Goal: Transaction & Acquisition: Purchase product/service

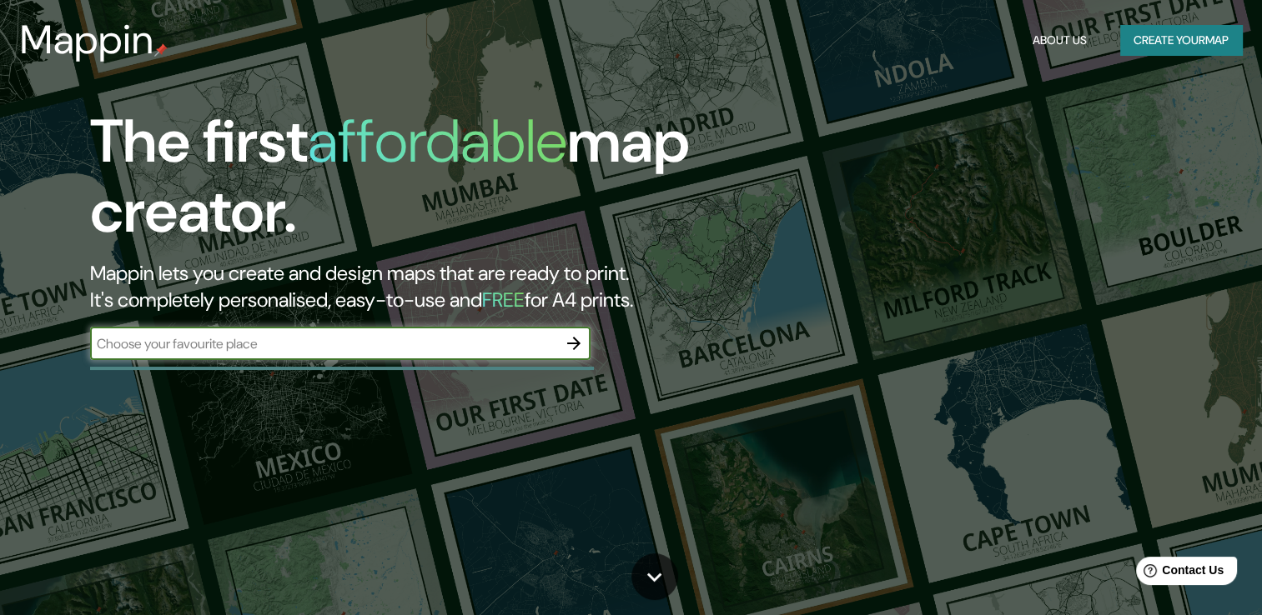
click at [1199, 45] on button "Create your map" at bounding box center [1181, 40] width 122 height 31
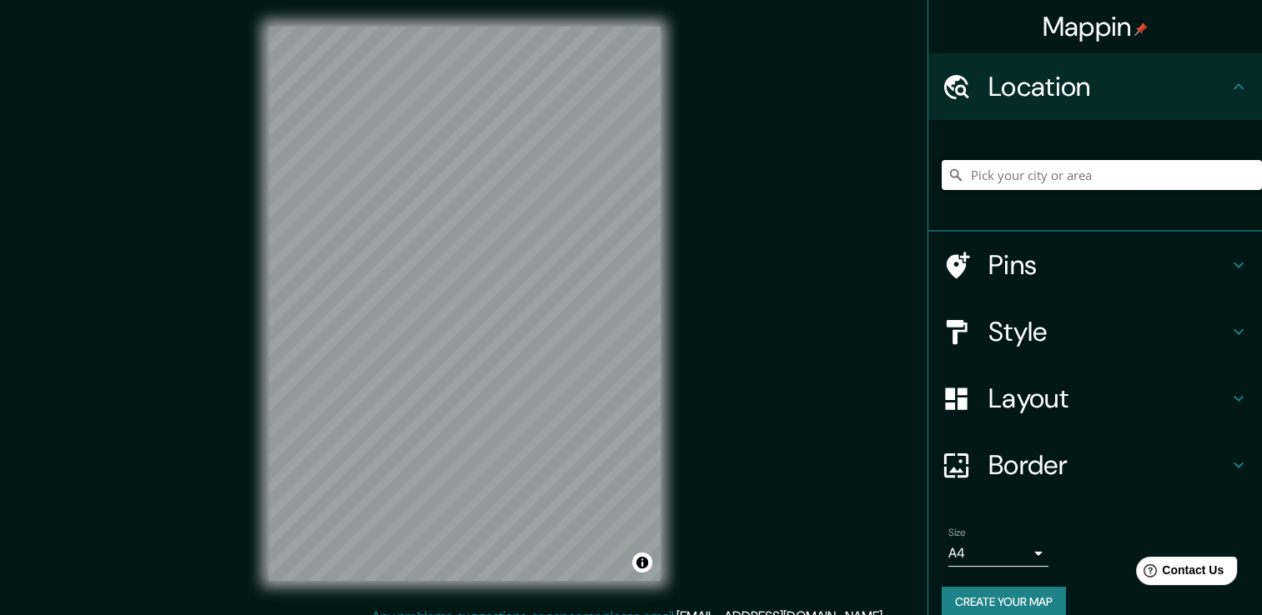
click at [978, 173] on input "Pick your city or area" at bounding box center [1101, 175] width 320 height 30
paste input "19.42°N 99.16°O"
type input "19.42°N 99.16°O"
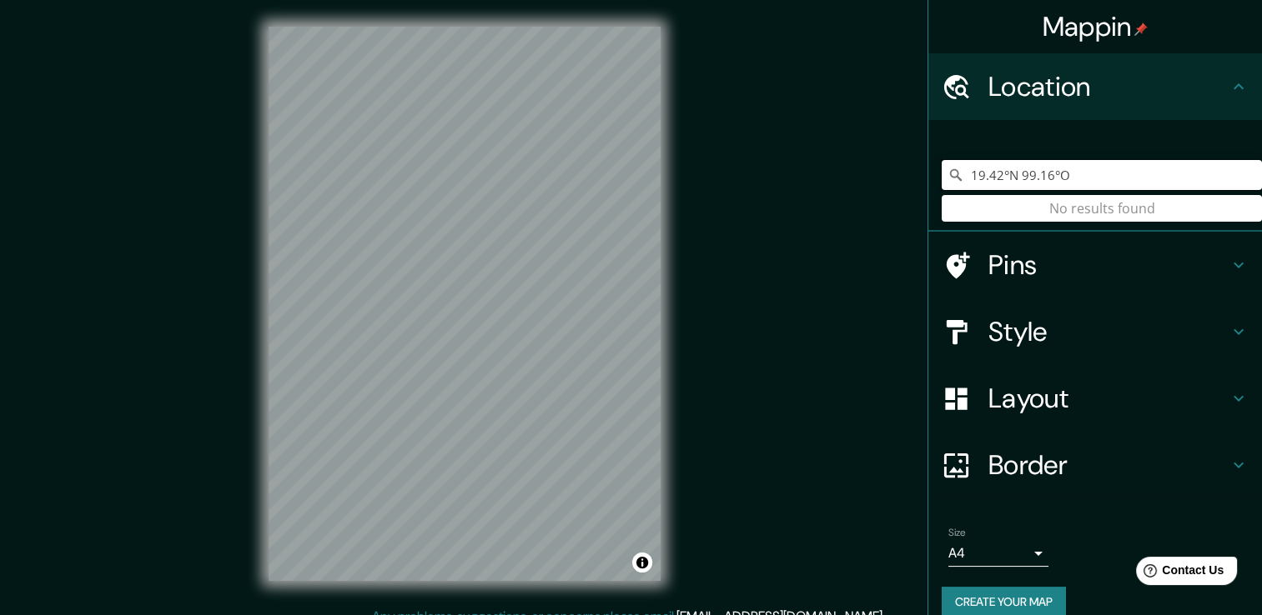
drag, startPoint x: 1069, startPoint y: 168, endPoint x: 904, endPoint y: 215, distance: 171.6
click at [904, 215] on div "Mappin Location 19.42°N 99.16°O No results found Pins Style Layout Border Choos…" at bounding box center [631, 317] width 1262 height 634
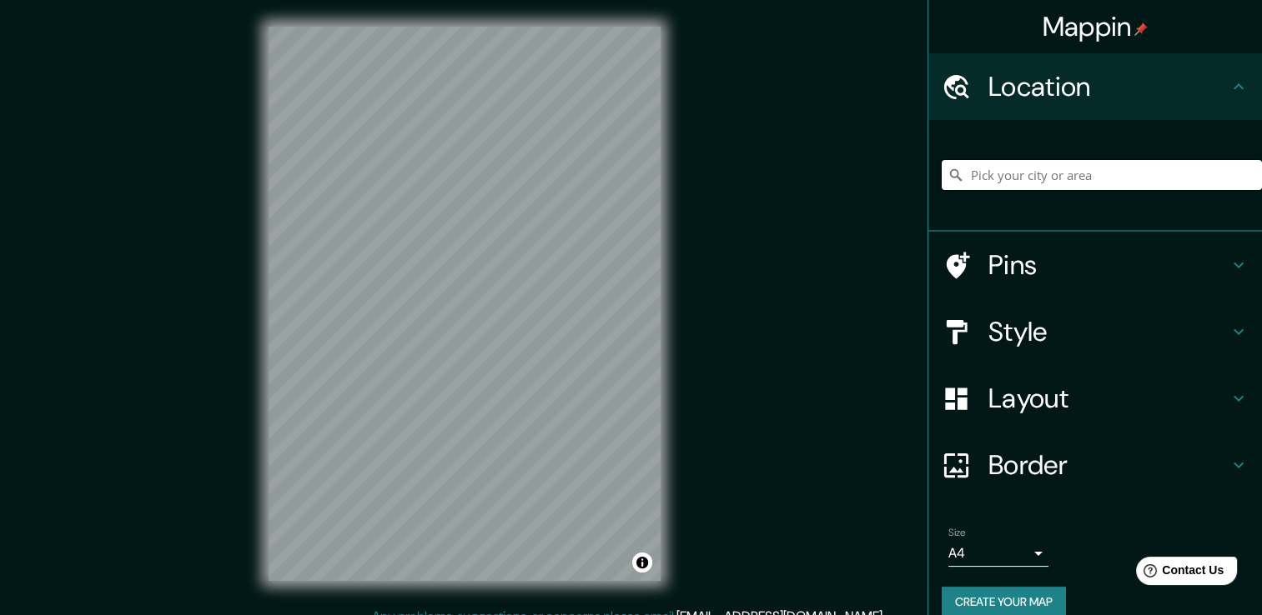
paste input "[PERSON_NAME] 83"
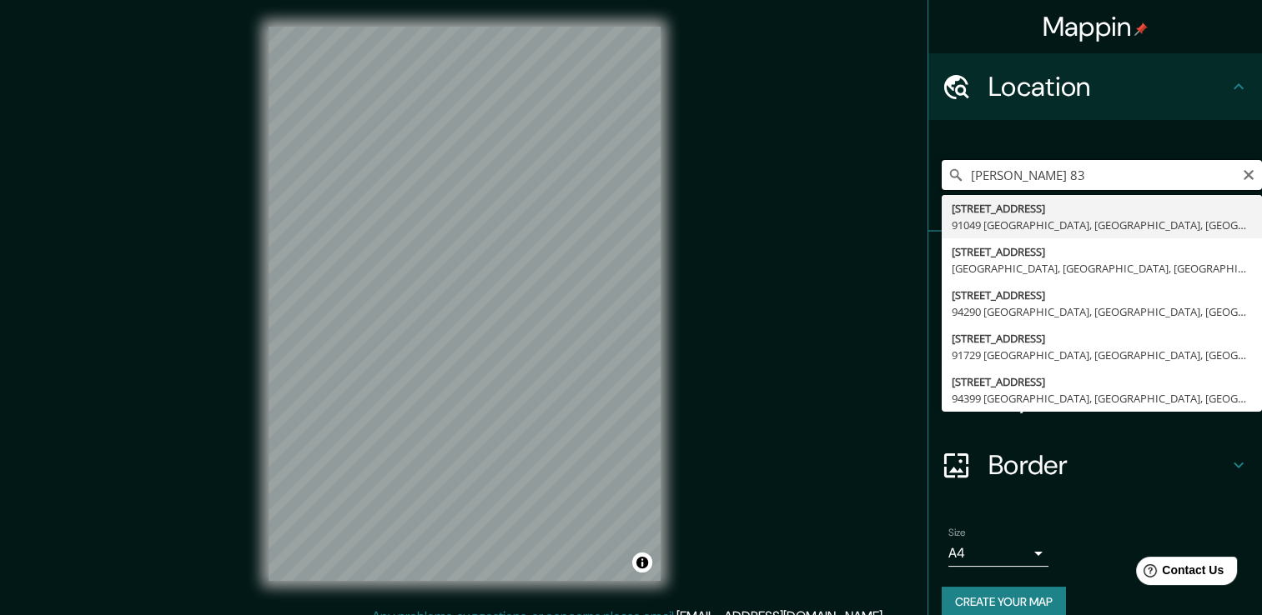
click at [1058, 168] on input "[PERSON_NAME] 83" at bounding box center [1101, 175] width 320 height 30
type input "[STREET_ADDRESS]"
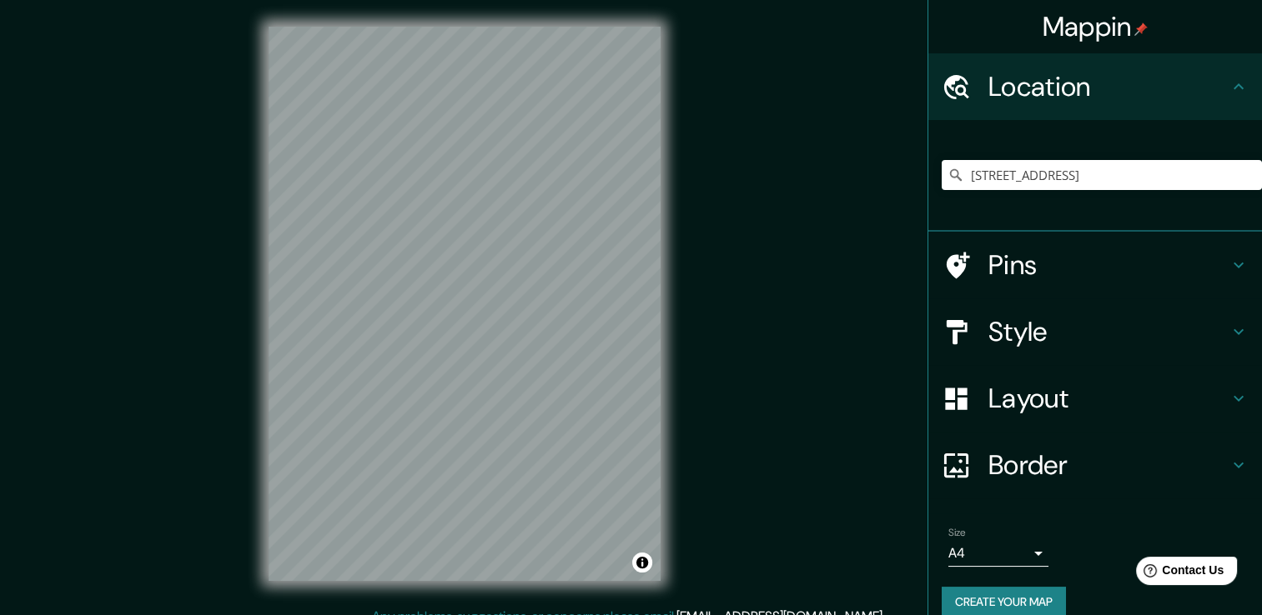
click at [1061, 325] on h4 "Style" at bounding box center [1108, 331] width 240 height 33
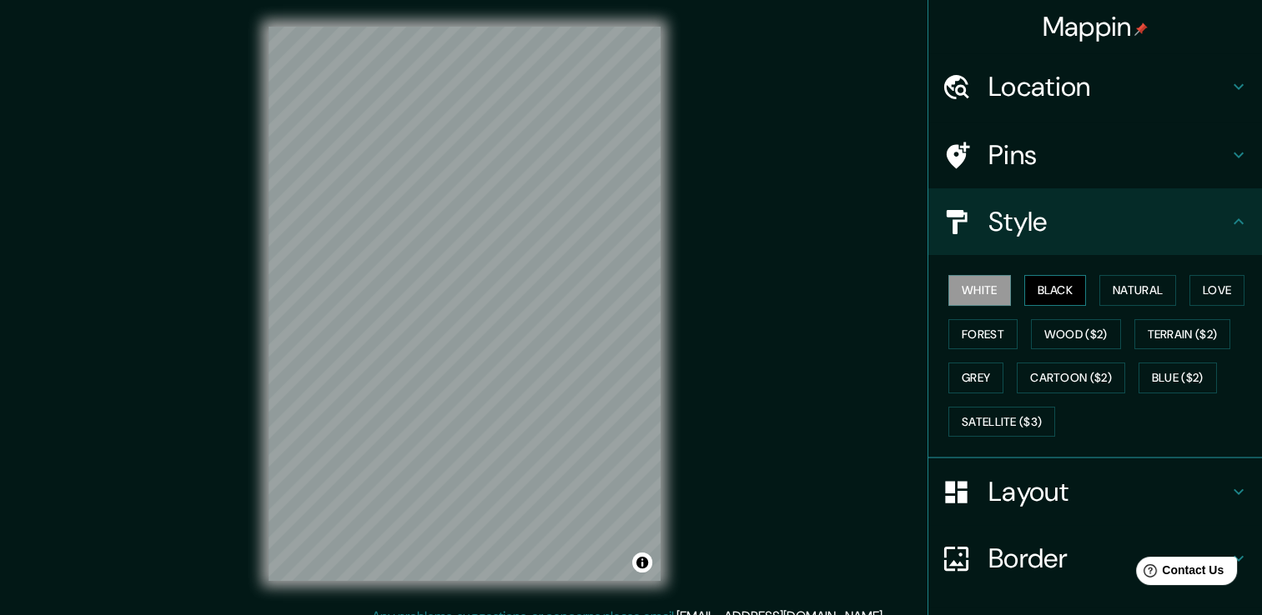
click at [1051, 292] on button "Black" at bounding box center [1055, 290] width 63 height 31
click at [1136, 273] on div "White Black Natural Love Forest Wood ($2) Terrain ($2) Grey Cartoon ($2) Blue (…" at bounding box center [1101, 355] width 320 height 175
click at [1136, 288] on button "Natural" at bounding box center [1137, 290] width 77 height 31
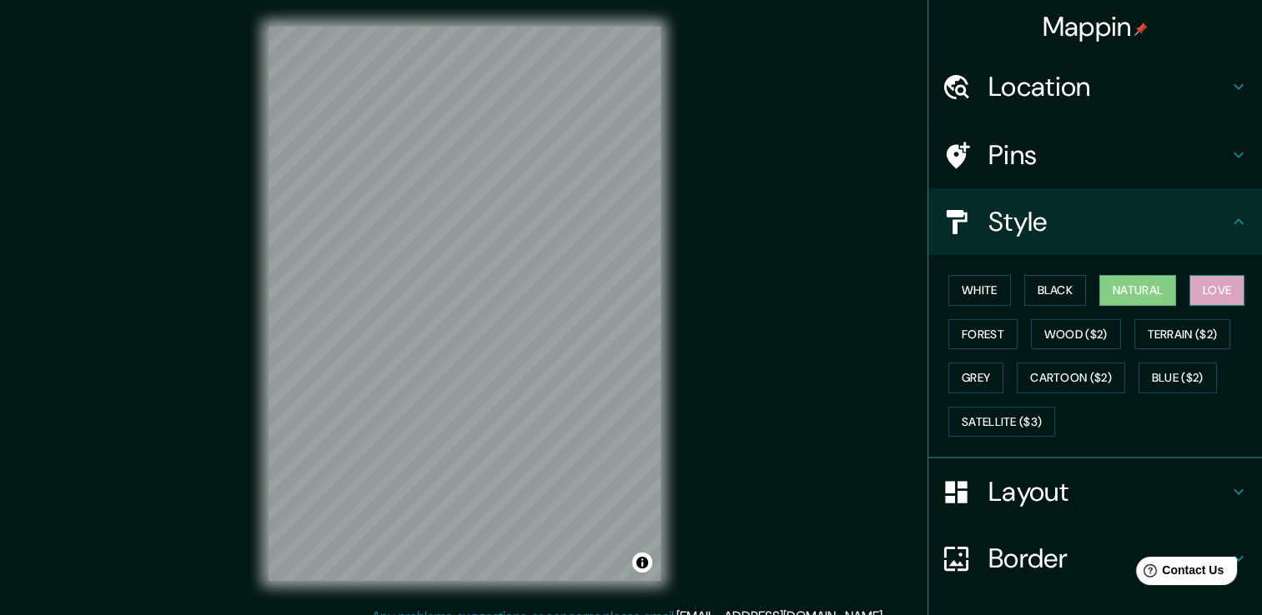
click at [1204, 289] on button "Love" at bounding box center [1216, 290] width 55 height 31
click at [986, 330] on button "Forest" at bounding box center [982, 334] width 69 height 31
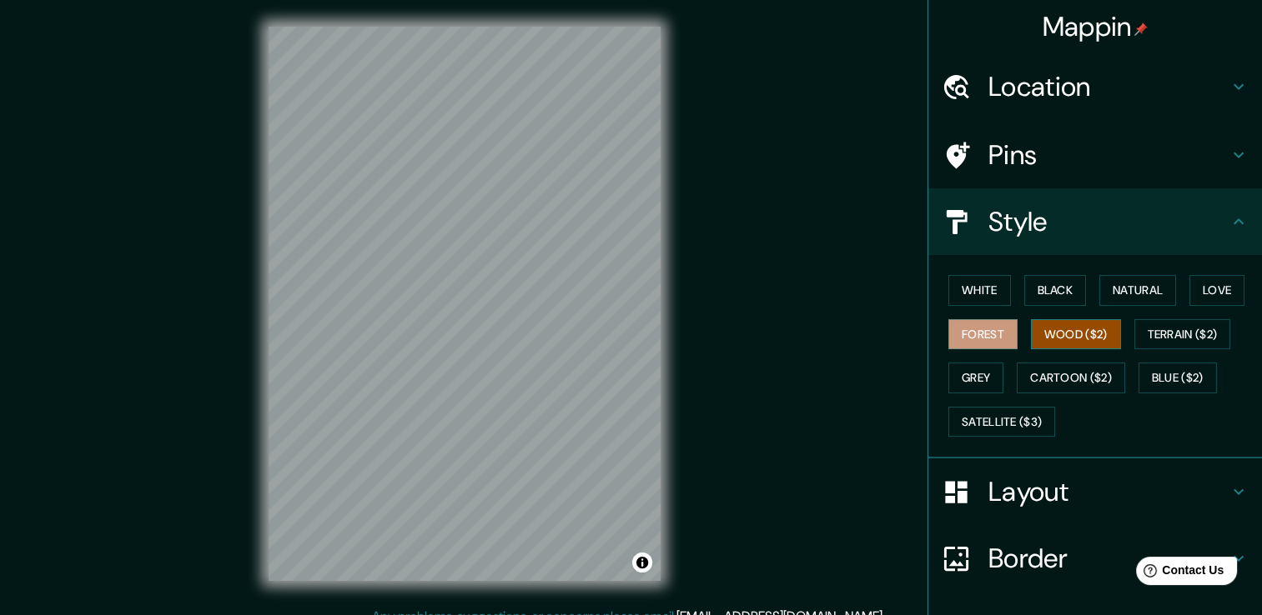
click at [1041, 335] on button "Wood ($2)" at bounding box center [1076, 334] width 90 height 31
click at [1118, 269] on div "White Black Natural Love Forest Wood ($2) Terrain ($2) Grey Cartoon ($2) Blue (…" at bounding box center [1101, 355] width 320 height 175
click at [1111, 290] on button "Natural" at bounding box center [1137, 290] width 77 height 31
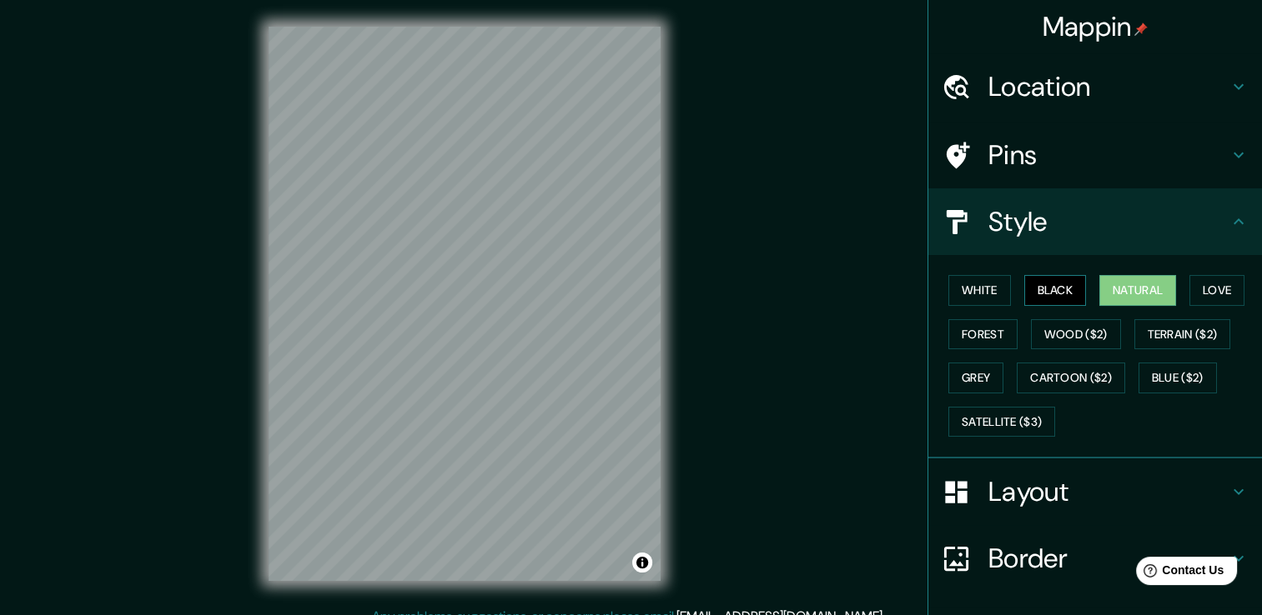
click at [1031, 283] on button "Black" at bounding box center [1055, 290] width 63 height 31
click at [1107, 293] on button "Natural" at bounding box center [1137, 290] width 77 height 31
click at [1103, 162] on h4 "Pins" at bounding box center [1108, 154] width 240 height 33
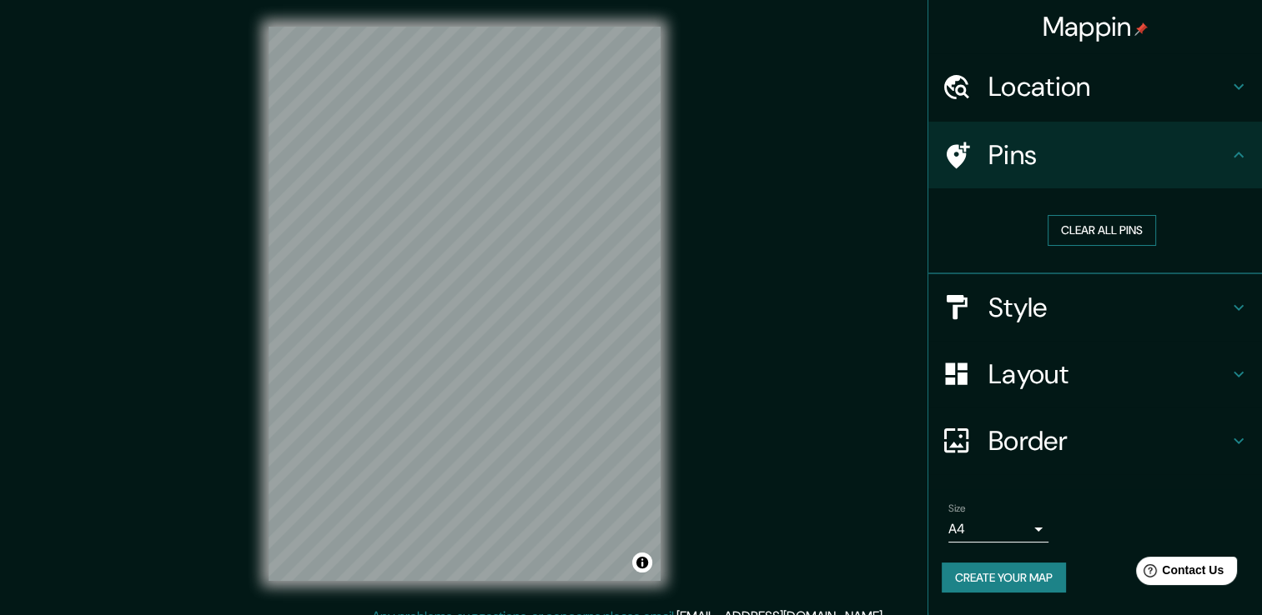
click at [1108, 227] on button "Clear all pins" at bounding box center [1101, 230] width 108 height 31
click at [1107, 229] on button "Clear all pins" at bounding box center [1101, 230] width 108 height 31
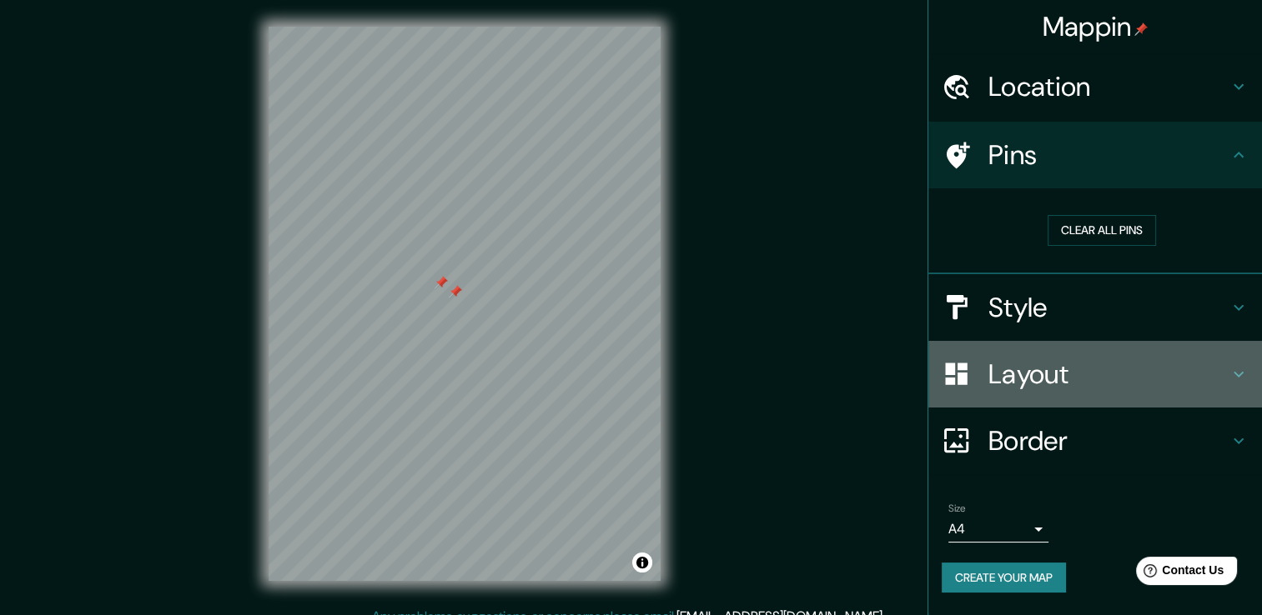
click at [1085, 369] on h4 "Layout" at bounding box center [1108, 374] width 240 height 33
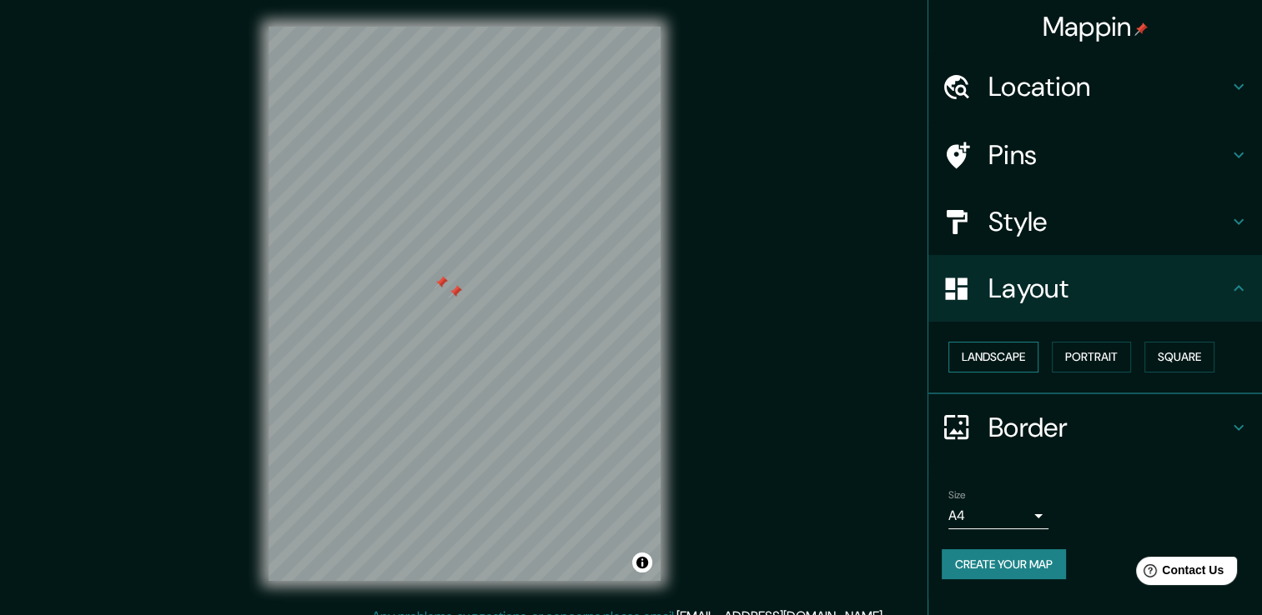
click at [982, 356] on button "Landscape" at bounding box center [993, 357] width 90 height 31
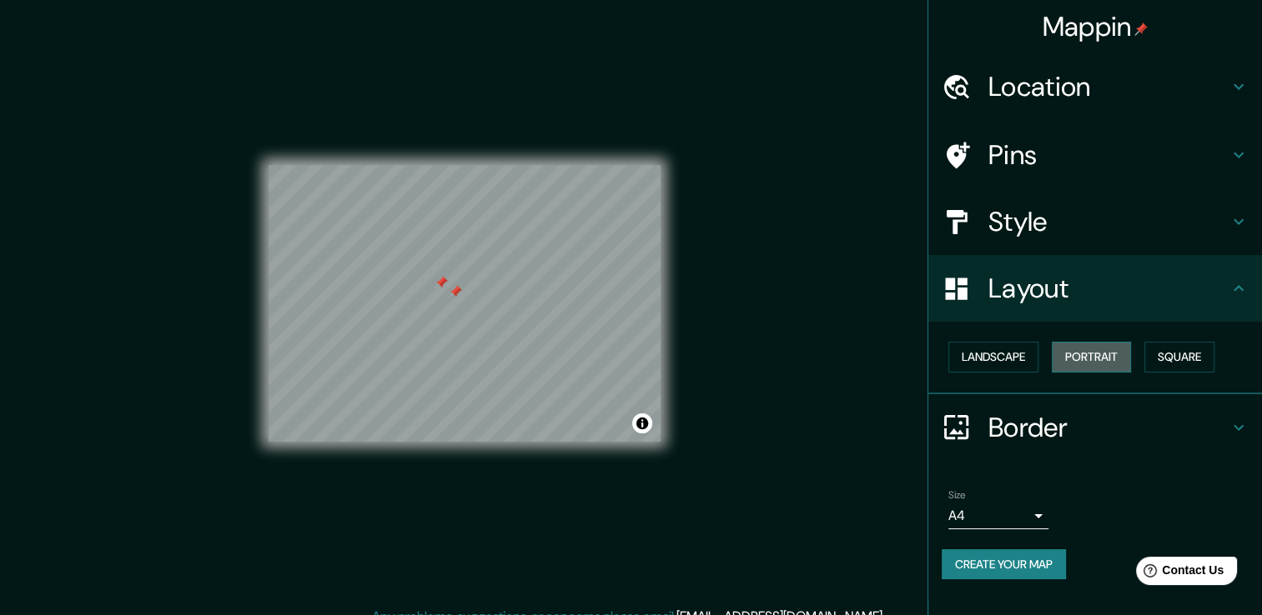
click at [1127, 355] on button "Portrait" at bounding box center [1090, 357] width 79 height 31
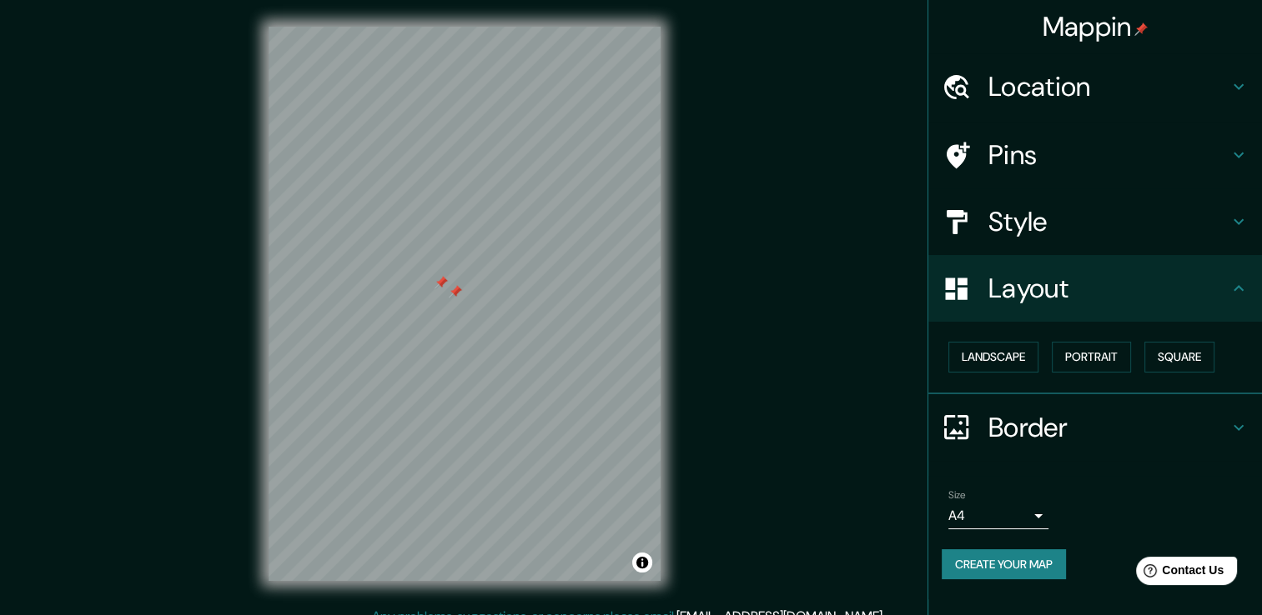
click at [1212, 339] on div "Landscape [GEOGRAPHIC_DATA]" at bounding box center [1101, 357] width 320 height 44
click at [1198, 356] on button "Square" at bounding box center [1179, 357] width 70 height 31
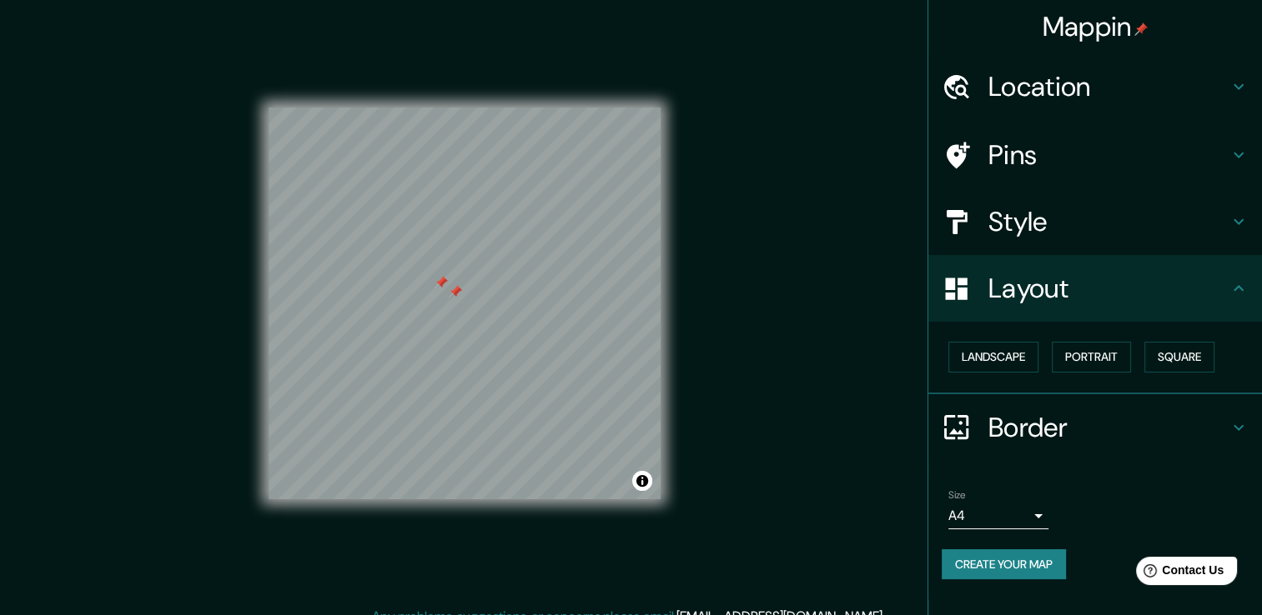
click at [1241, 289] on icon at bounding box center [1238, 288] width 20 height 20
click at [1158, 237] on h4 "Style" at bounding box center [1108, 221] width 240 height 33
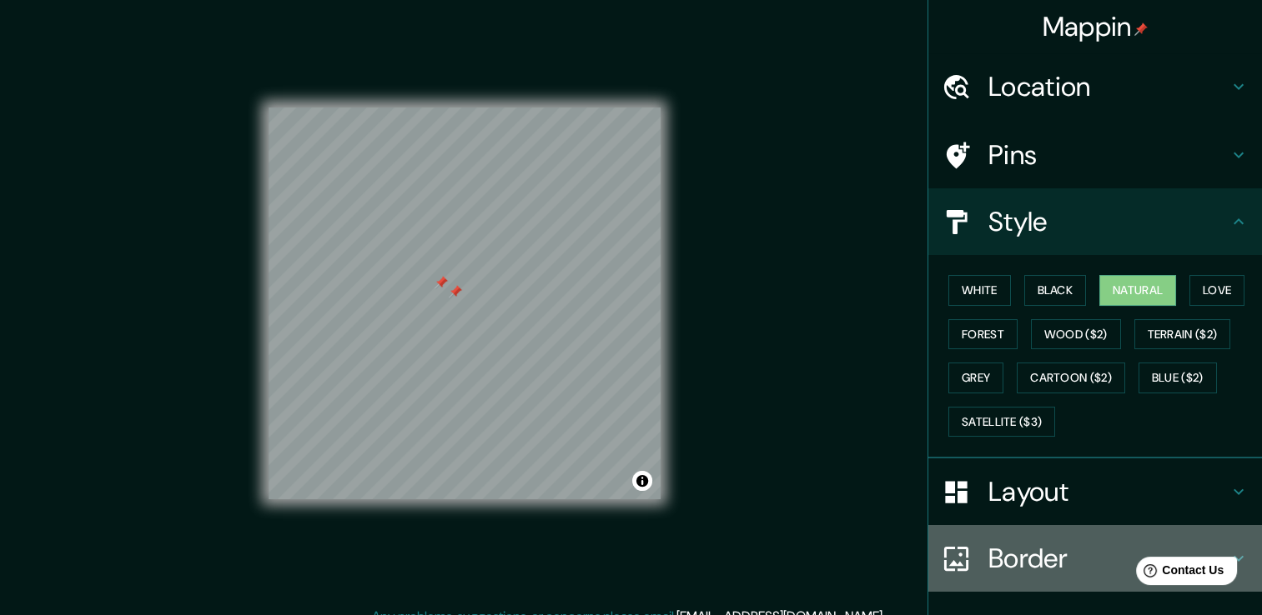
click at [992, 567] on h4 "Border" at bounding box center [1108, 558] width 240 height 33
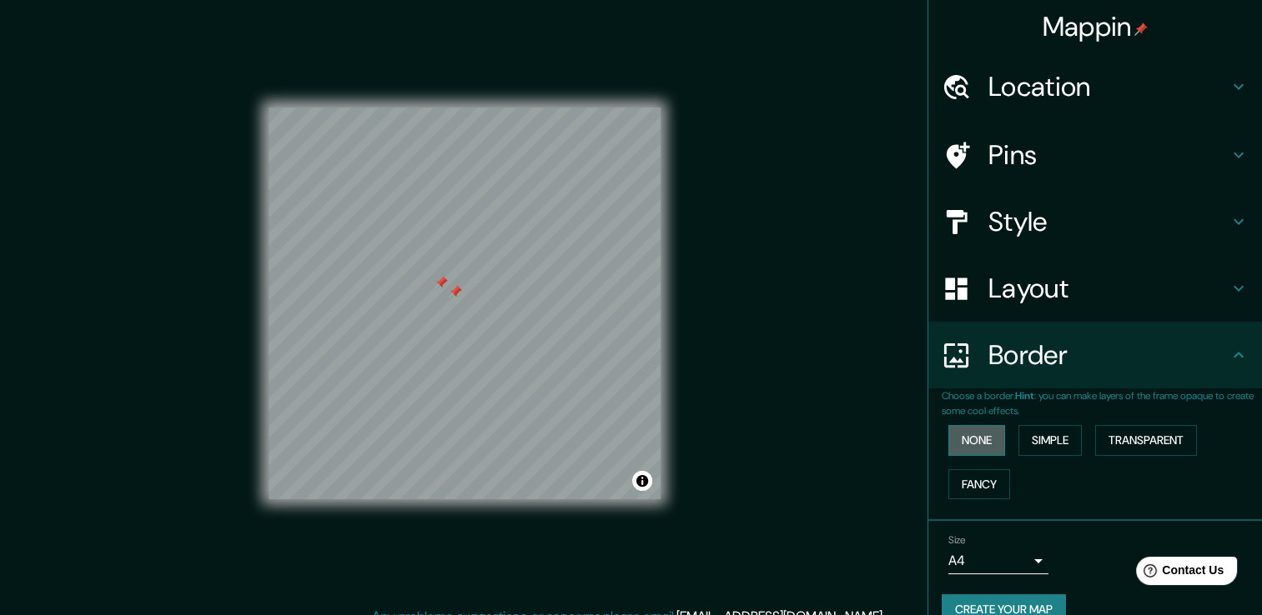
click at [976, 438] on button "None" at bounding box center [976, 440] width 57 height 31
click at [1024, 429] on button "Simple" at bounding box center [1049, 440] width 63 height 31
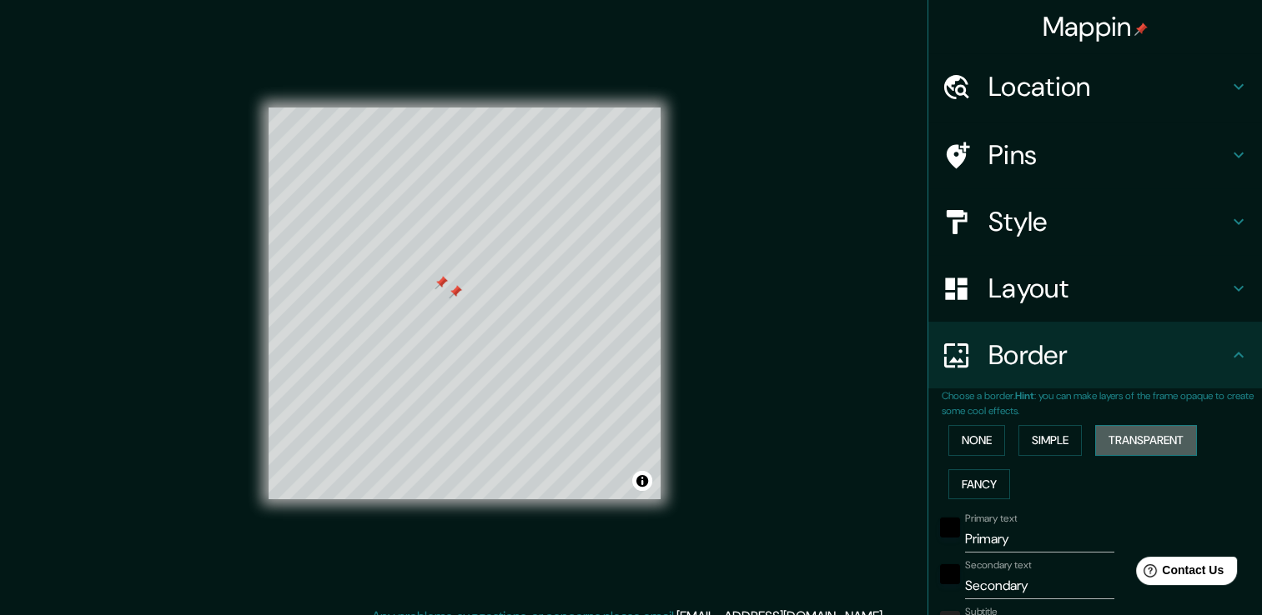
click at [1124, 429] on button "Transparent" at bounding box center [1146, 440] width 102 height 31
click at [970, 478] on button "Fancy" at bounding box center [979, 484] width 62 height 31
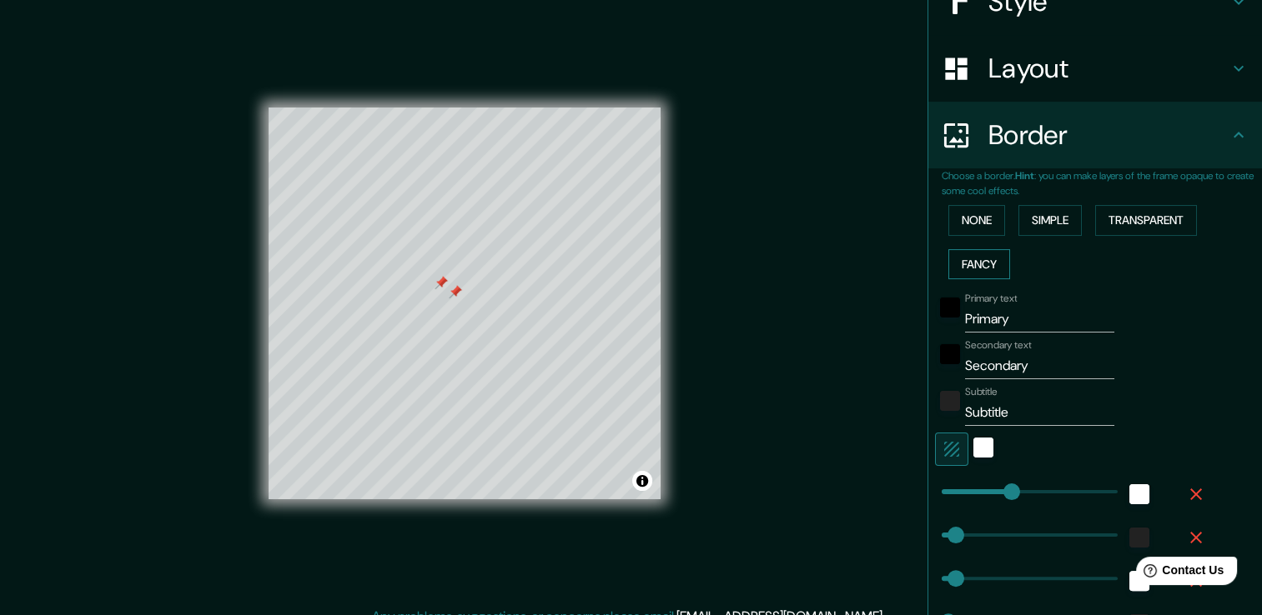
scroll to position [250, 0]
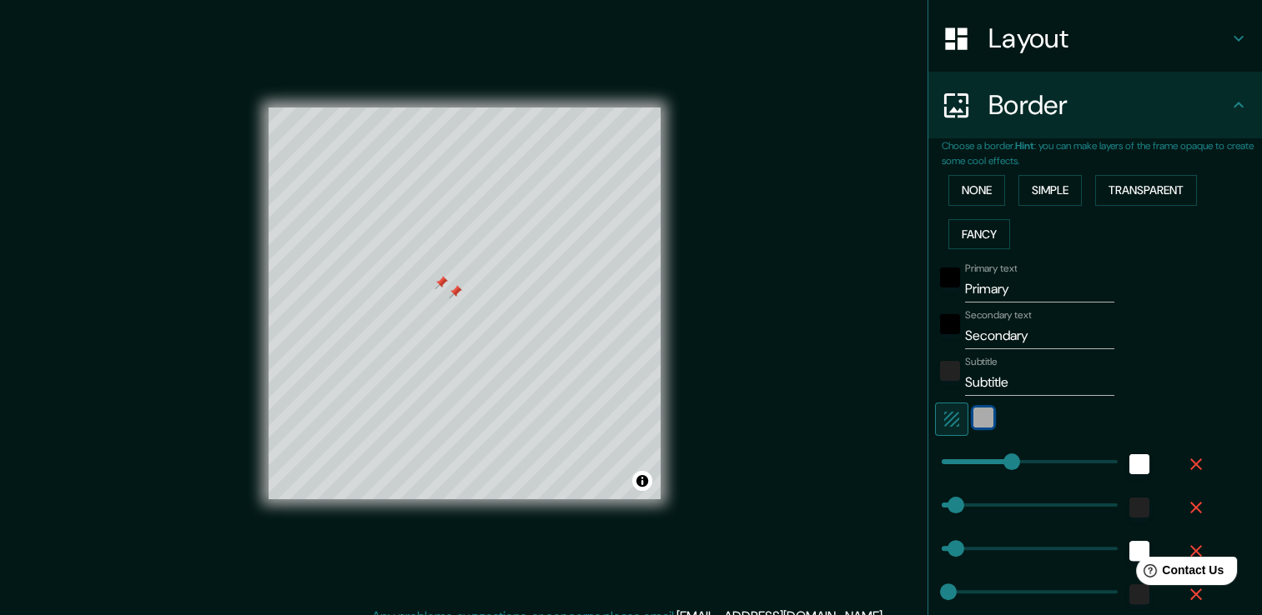
click at [973, 413] on div "white" at bounding box center [983, 418] width 20 height 20
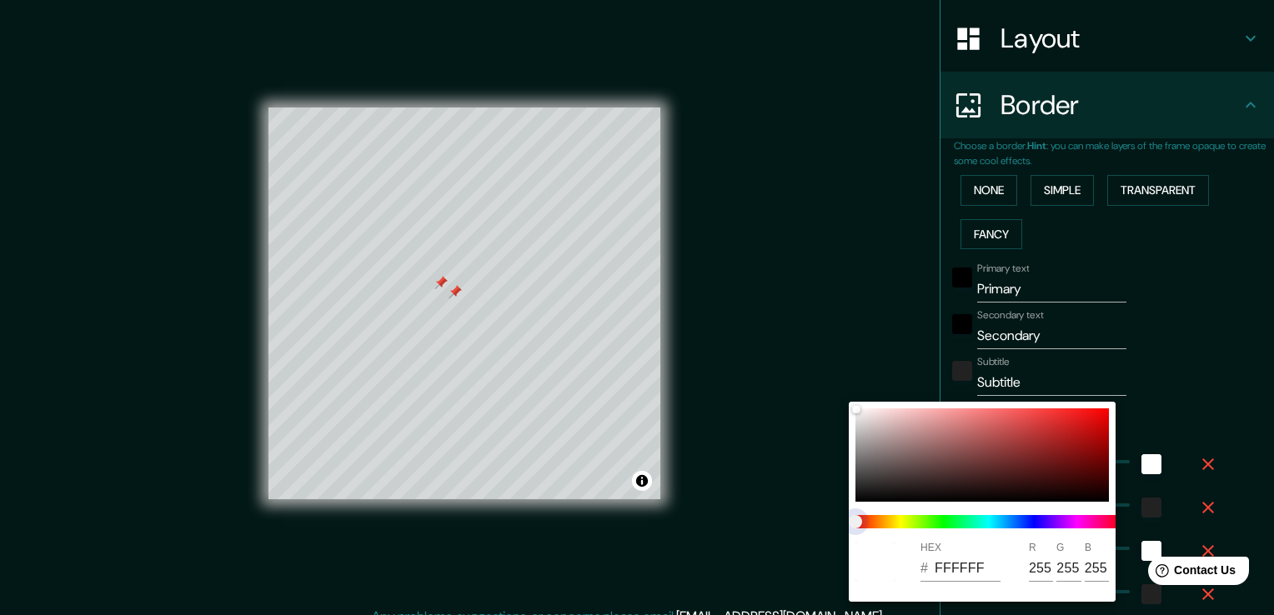
type input "38"
type input "19"
click at [961, 519] on span at bounding box center [989, 521] width 267 height 13
type input "38"
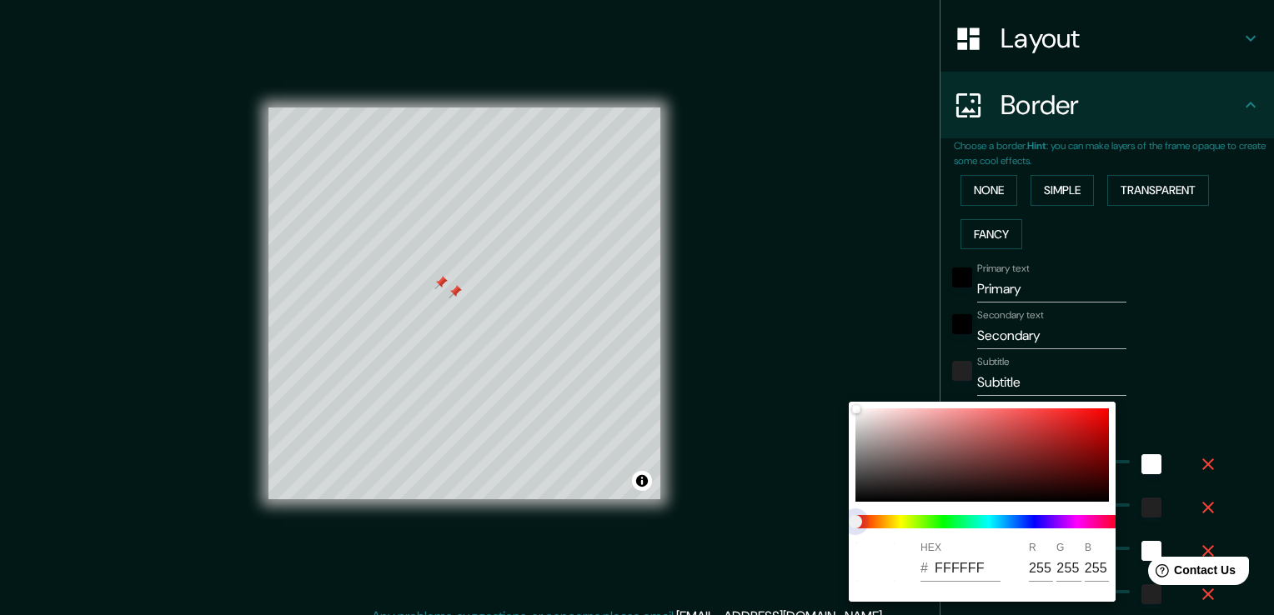
type input "38"
type input "19"
click at [961, 519] on span at bounding box center [989, 521] width 267 height 13
type input "38"
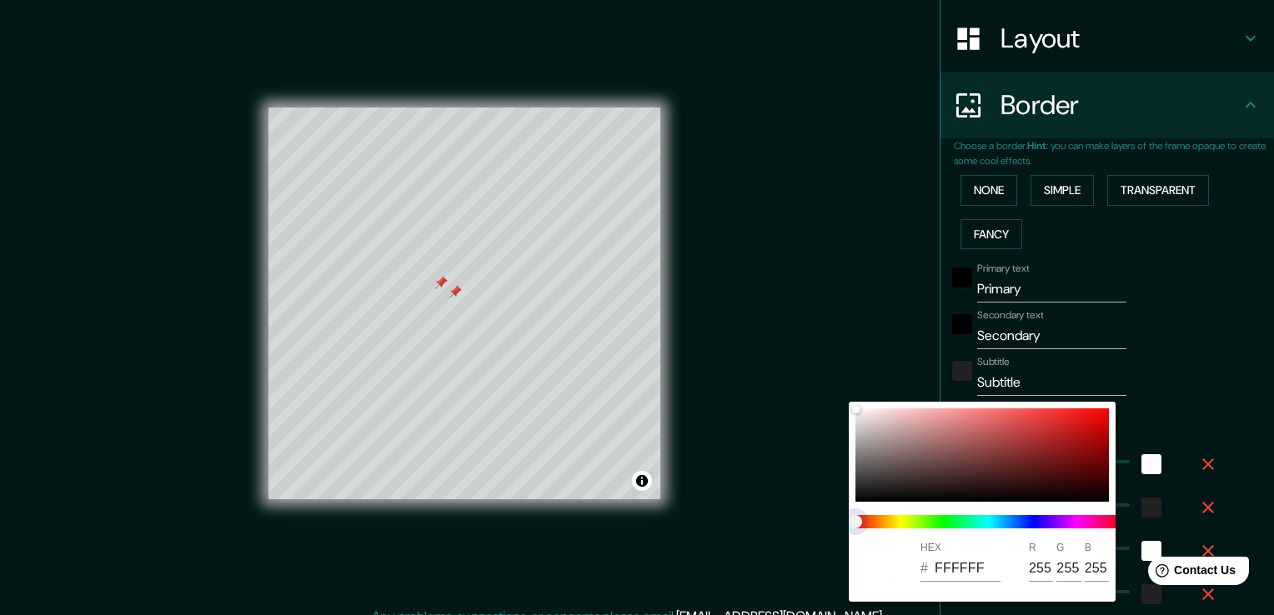
type input "19"
type input "38"
type input "19"
click at [874, 519] on span at bounding box center [989, 521] width 267 height 13
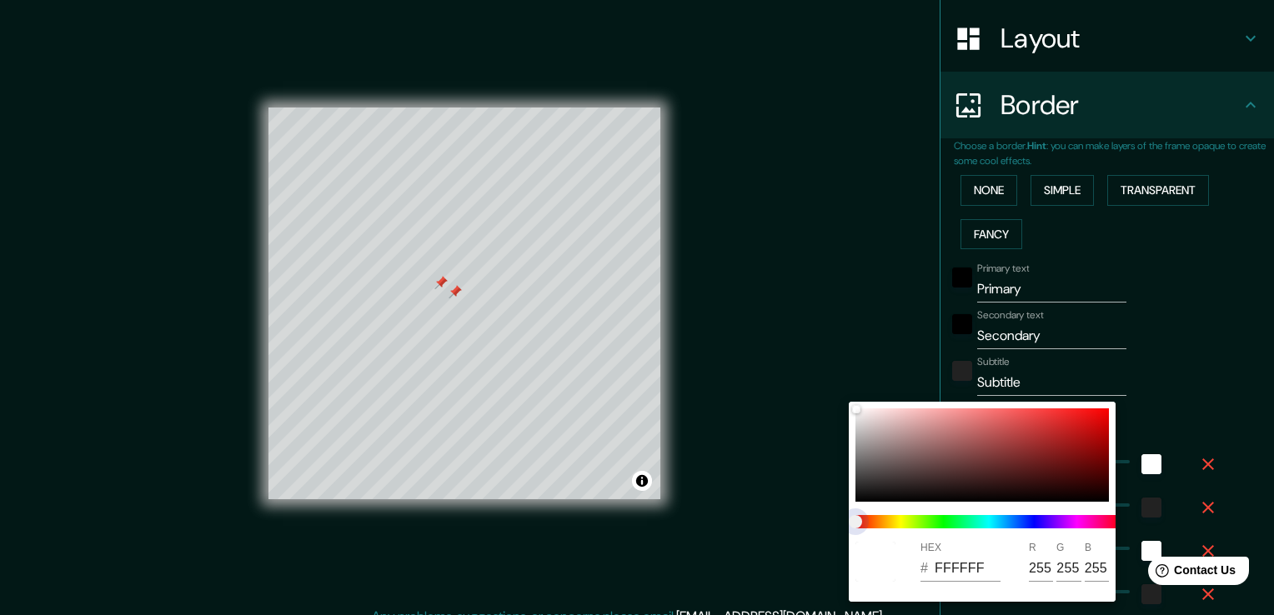
click at [862, 515] on span "color slider" at bounding box center [855, 521] width 13 height 13
type input "38"
type input "19"
click at [1168, 519] on div at bounding box center [637, 307] width 1274 height 615
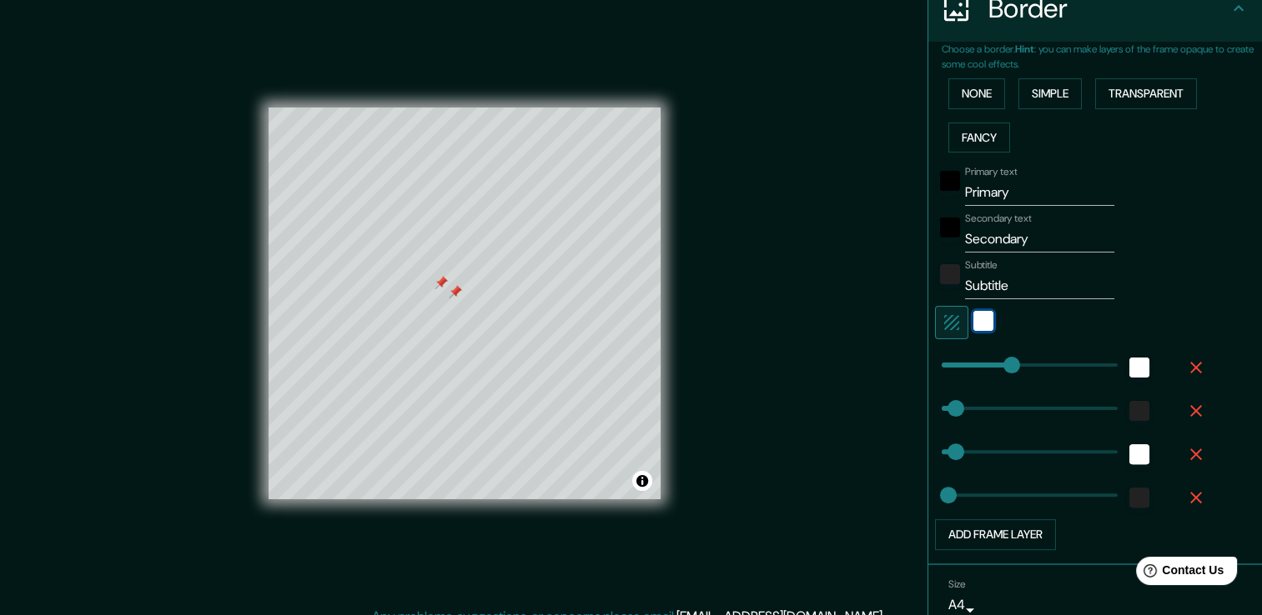
scroll to position [417, 0]
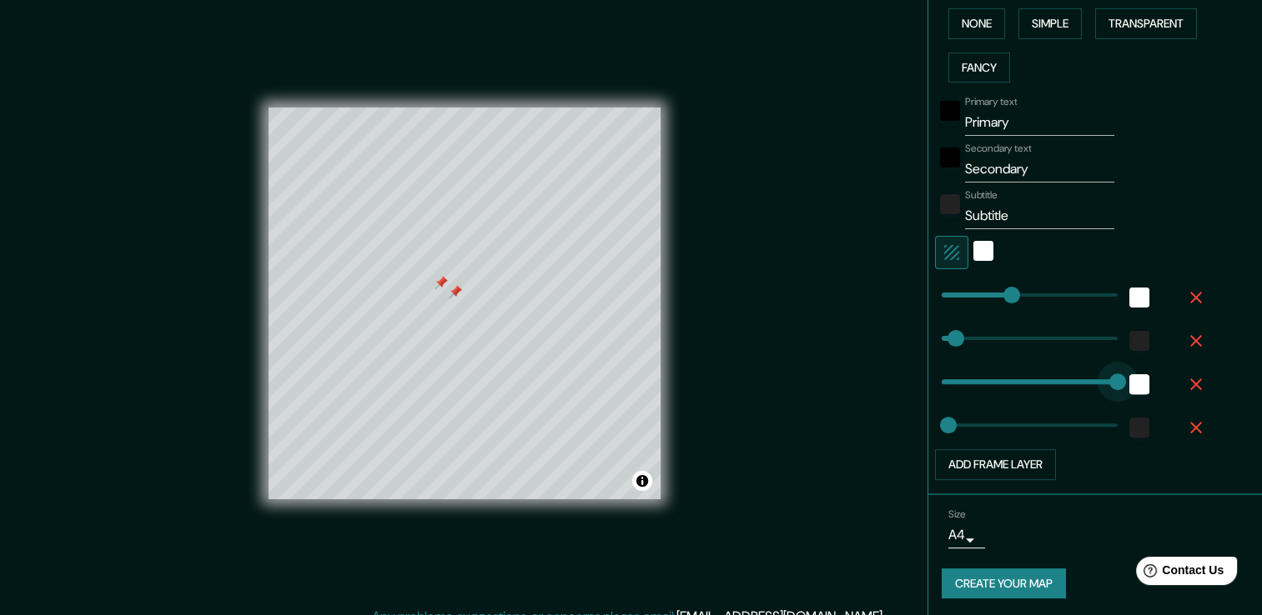
type input "0"
type input "38"
type input "19"
type input "38"
type input "90"
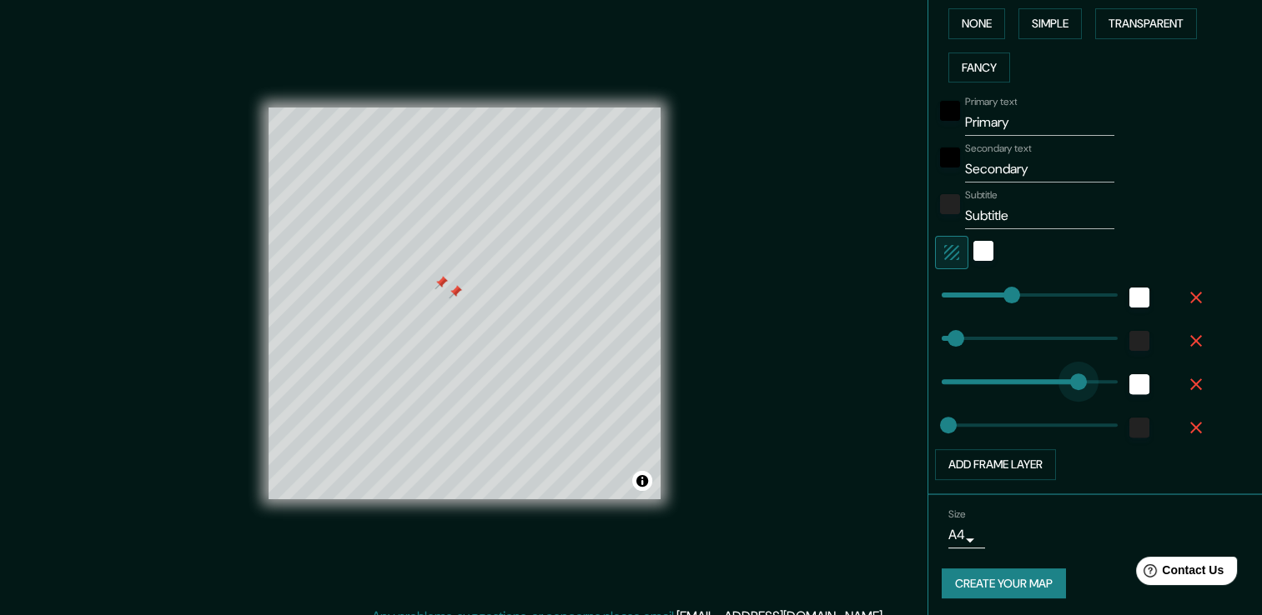
type input "19"
type input "25"
type input "19"
type input "0"
drag, startPoint x: 937, startPoint y: 383, endPoint x: 887, endPoint y: 412, distance: 57.9
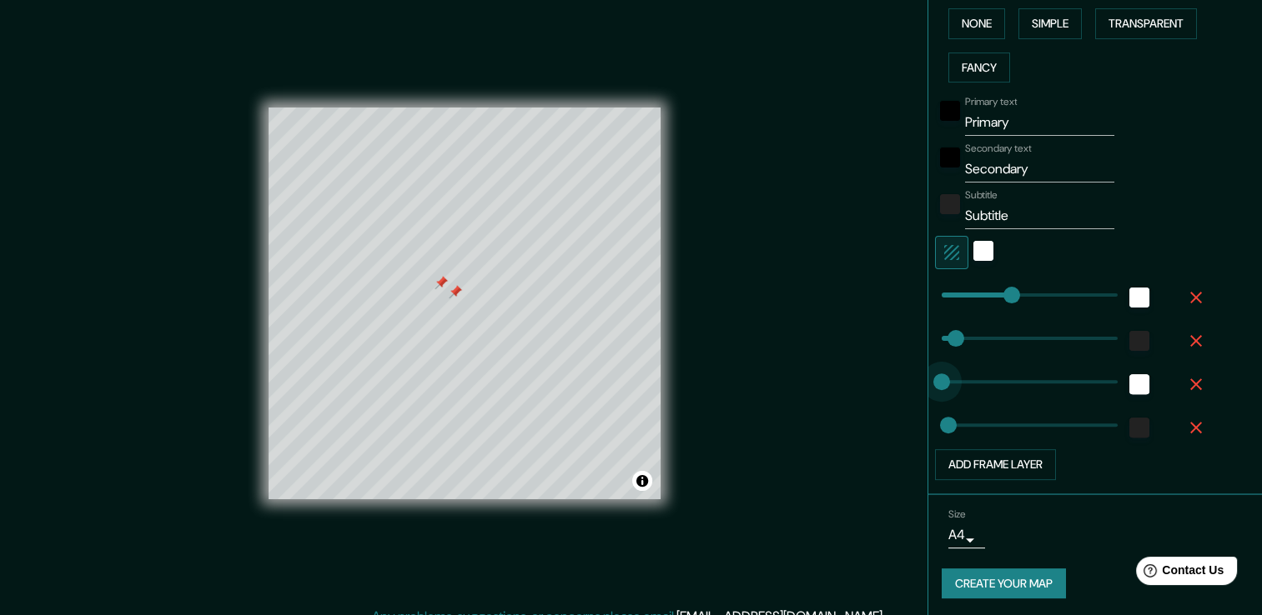
click at [887, 412] on div "Mappin Location [STREET_ADDRESS] Pins Style Layout Border Choose a border. Hint…" at bounding box center [631, 317] width 1262 height 634
type input "38"
type input "19"
drag, startPoint x: 937, startPoint y: 427, endPoint x: 934, endPoint y: 447, distance: 20.3
type input "38"
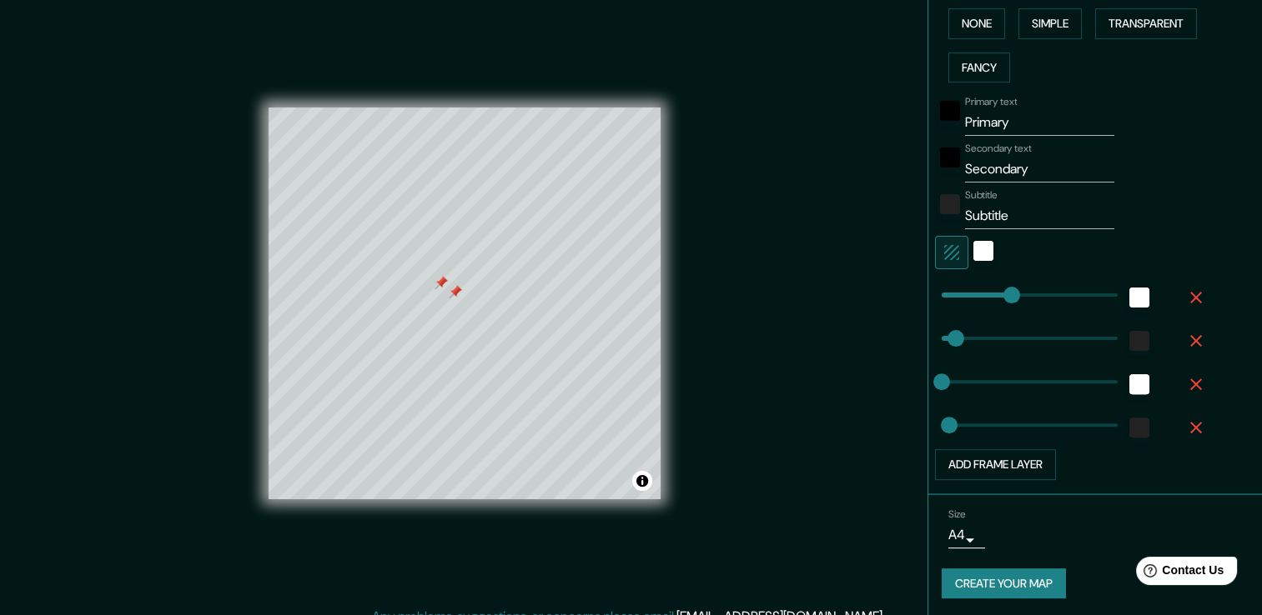
click at [956, 528] on body "Mappin Location [STREET_ADDRESS] Pins Style Layout Border Choose a border. Hint…" at bounding box center [631, 307] width 1262 height 615
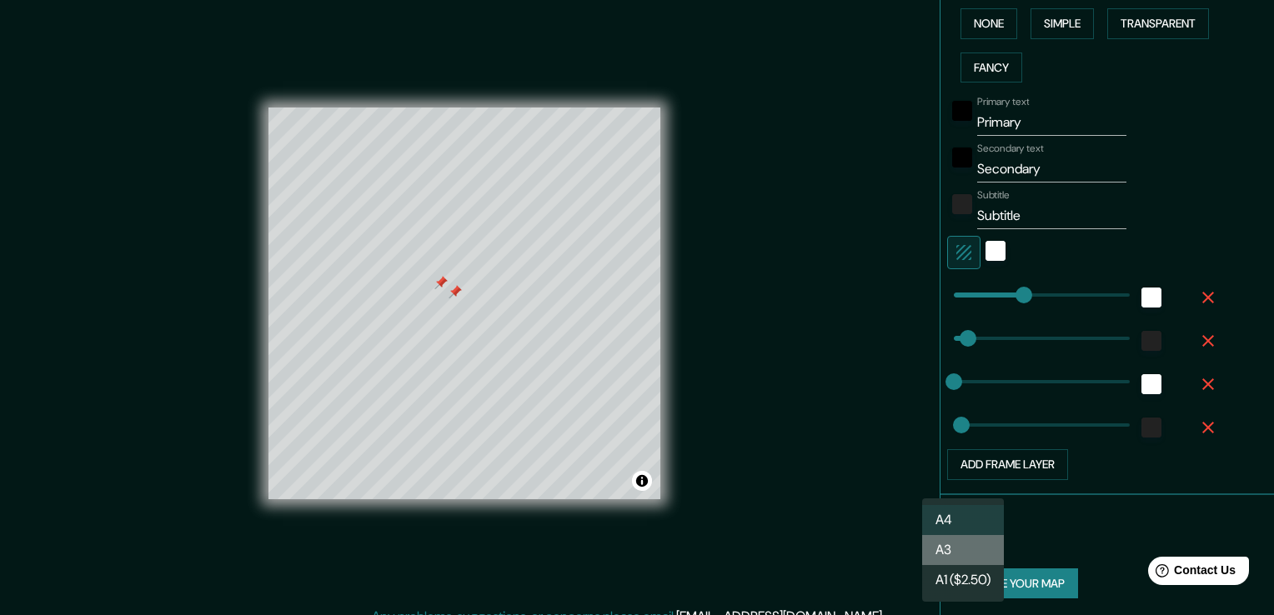
click at [976, 546] on li "A3" at bounding box center [963, 550] width 82 height 30
type input "a4"
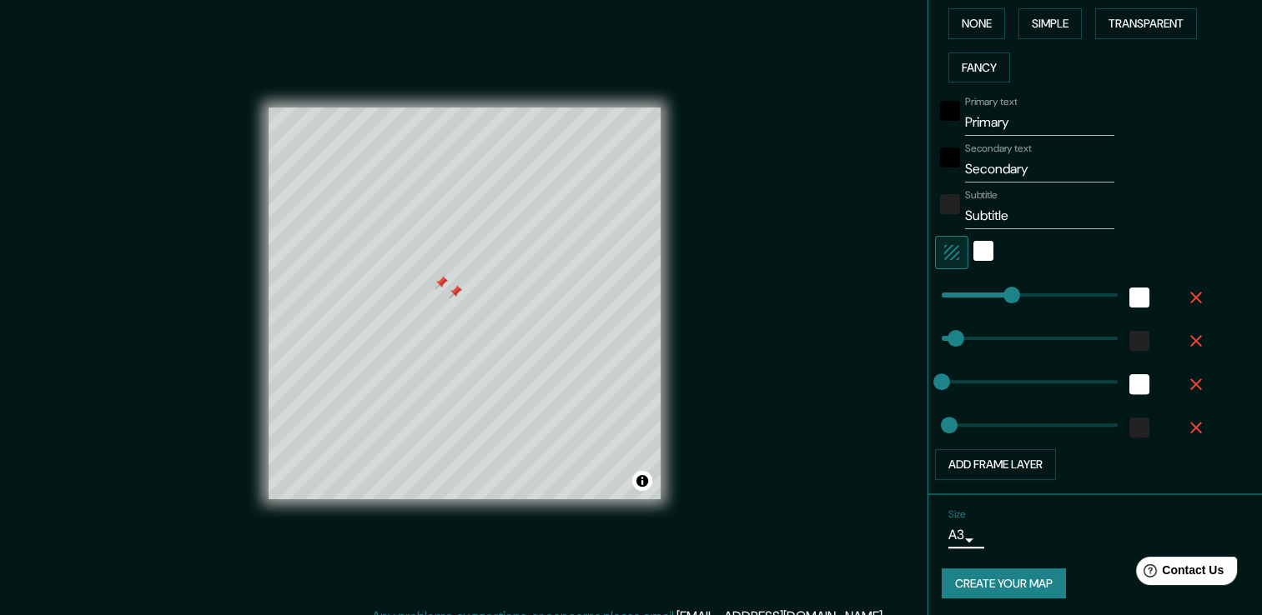
click at [1011, 583] on button "Create your map" at bounding box center [1003, 584] width 124 height 31
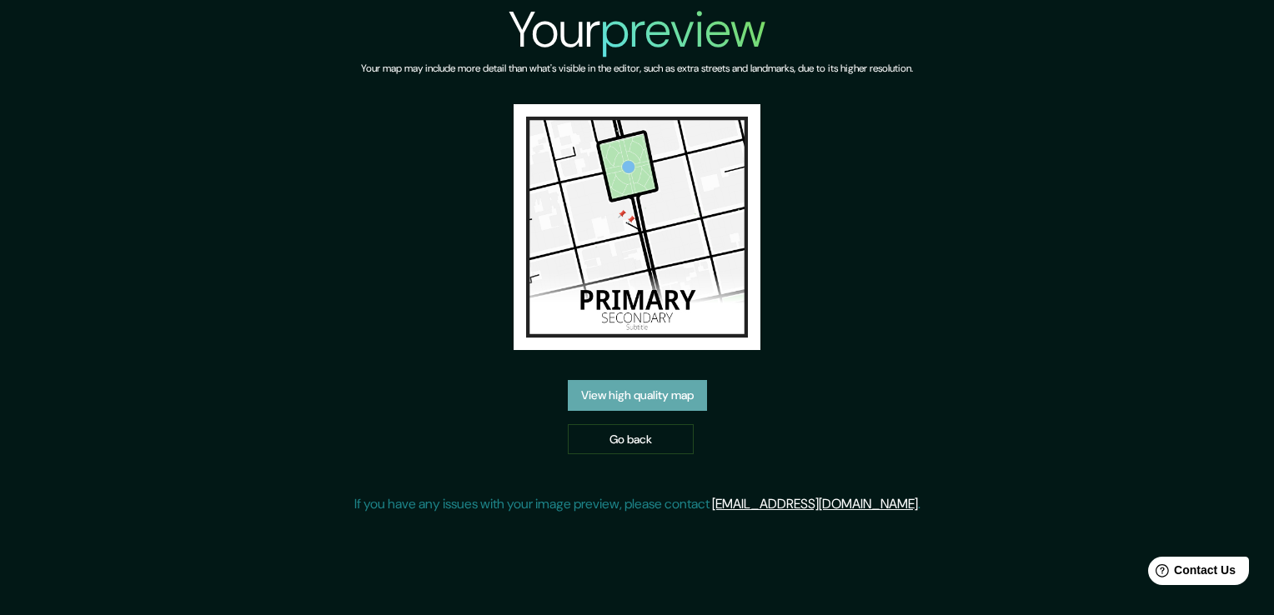
click at [700, 401] on link "View high quality map" at bounding box center [637, 395] width 139 height 31
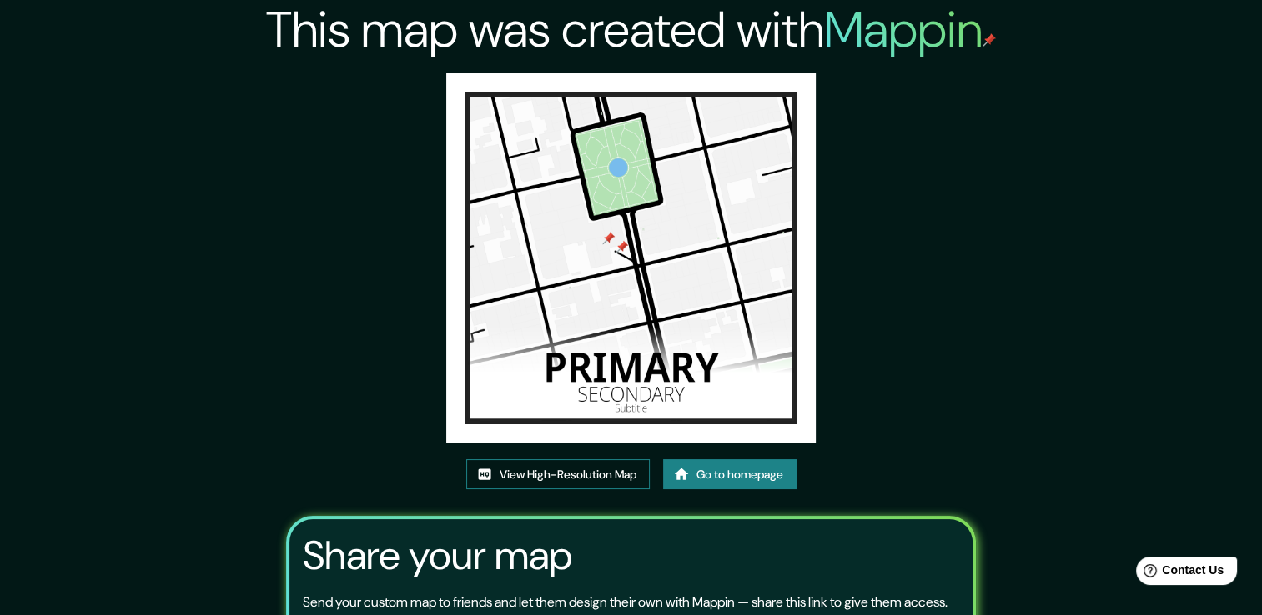
click at [630, 469] on link "View High-Resolution Map" at bounding box center [557, 474] width 183 height 31
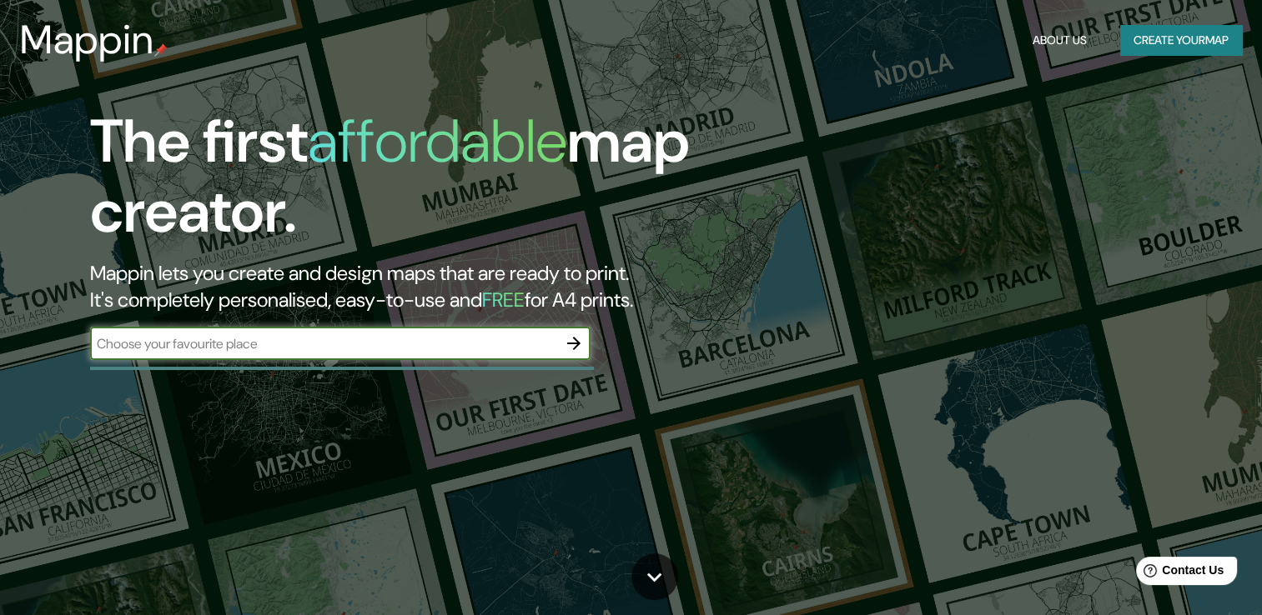
click at [1171, 65] on div "Mappin About Us Create your map" at bounding box center [631, 39] width 1262 height 53
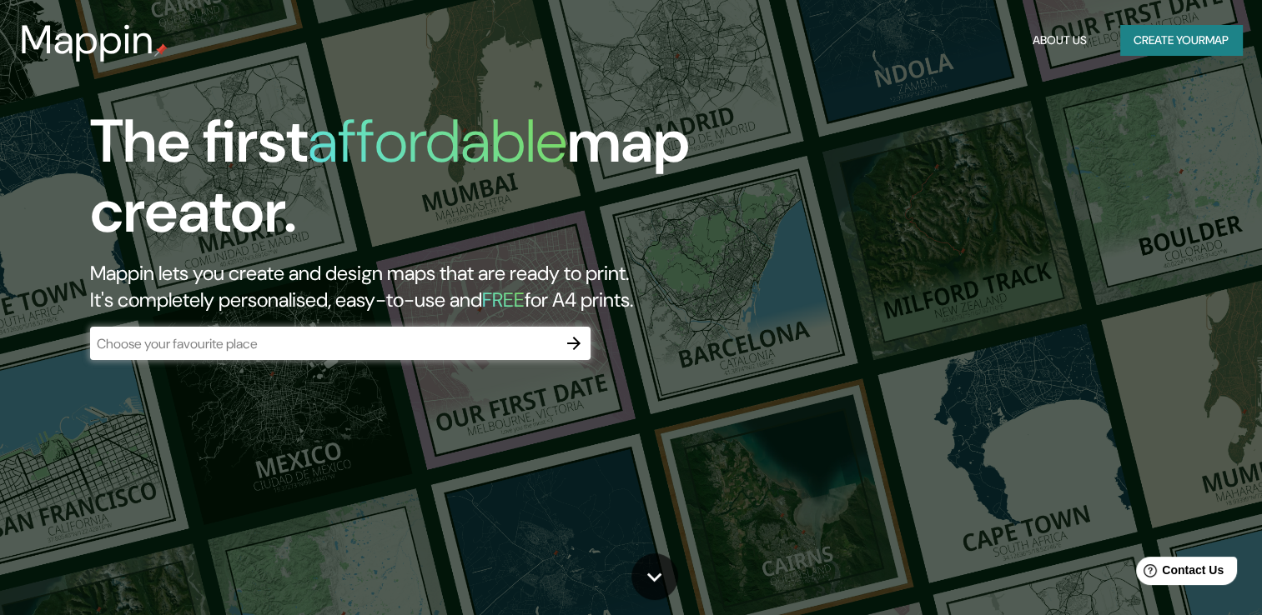
click at [1174, 39] on button "Create your map" at bounding box center [1181, 40] width 122 height 31
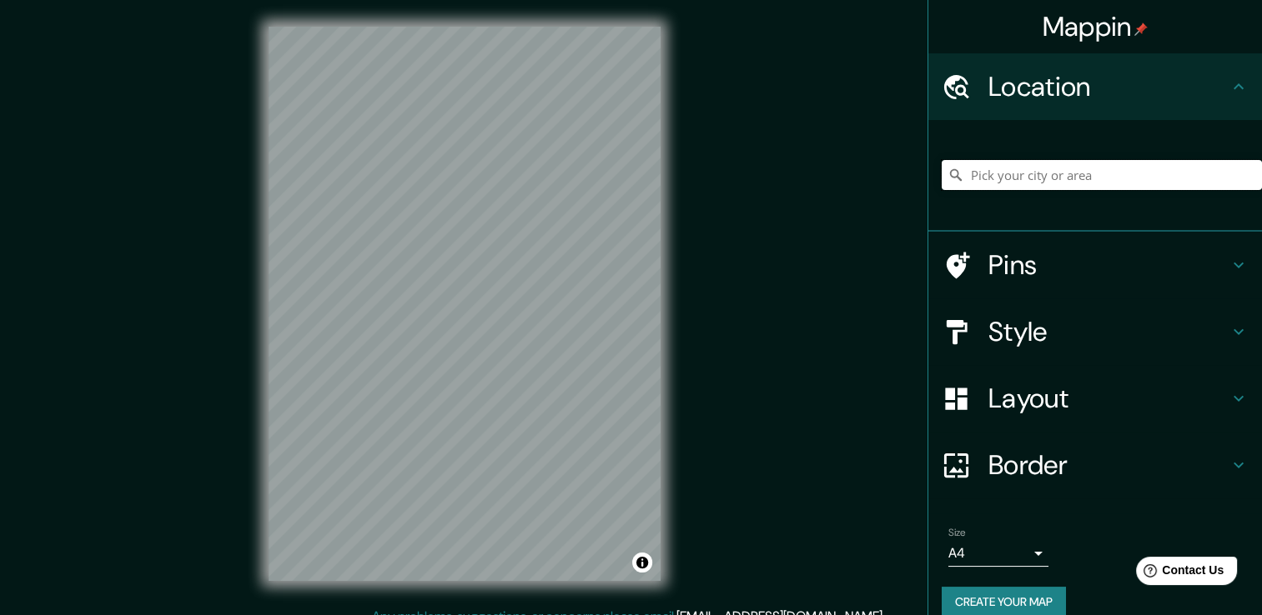
click at [1106, 177] on input "Pick your city or area" at bounding box center [1101, 175] width 320 height 30
paste input "[PERSON_NAME] 83"
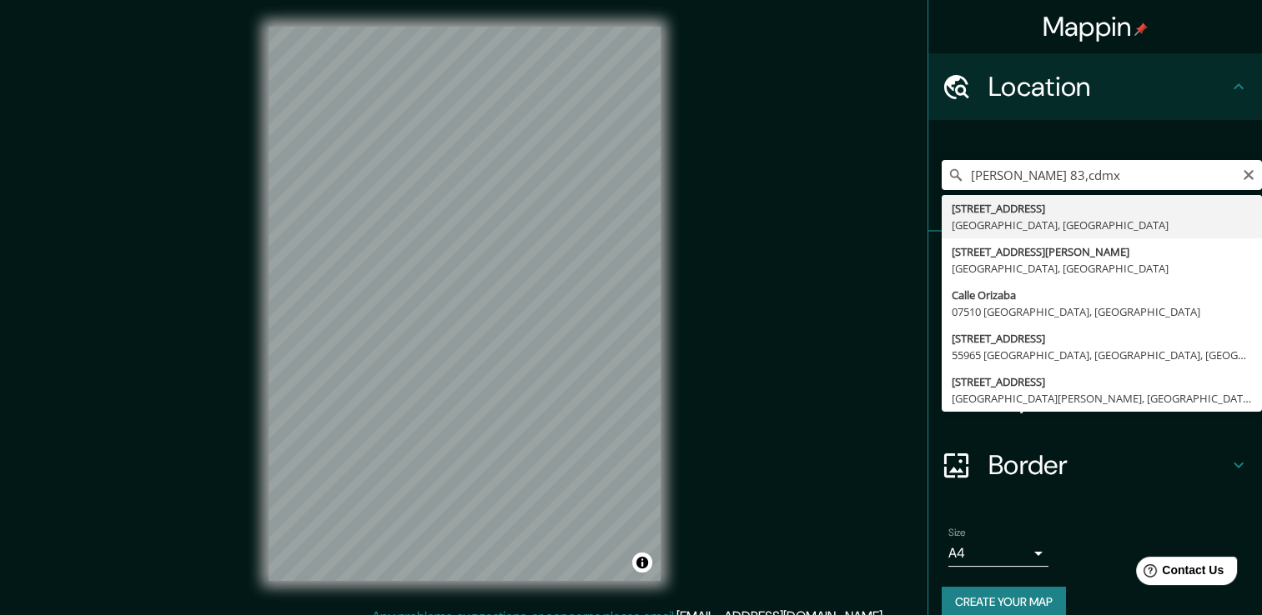
type input "[STREET_ADDRESS]"
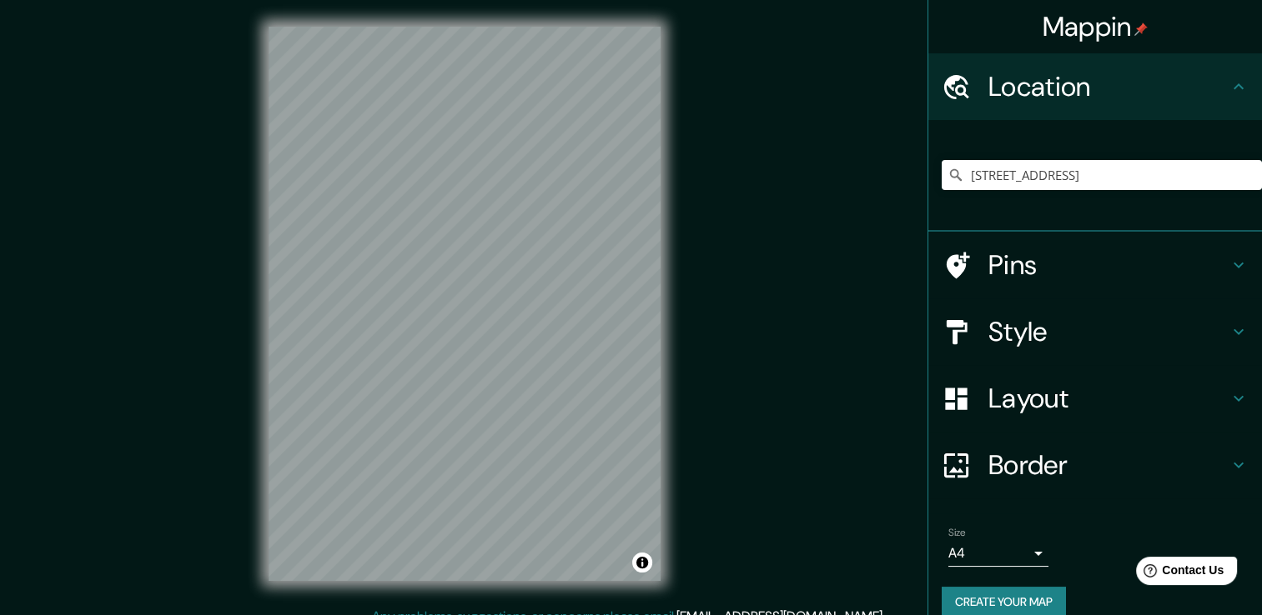
click at [1037, 268] on h4 "Pins" at bounding box center [1108, 264] width 240 height 33
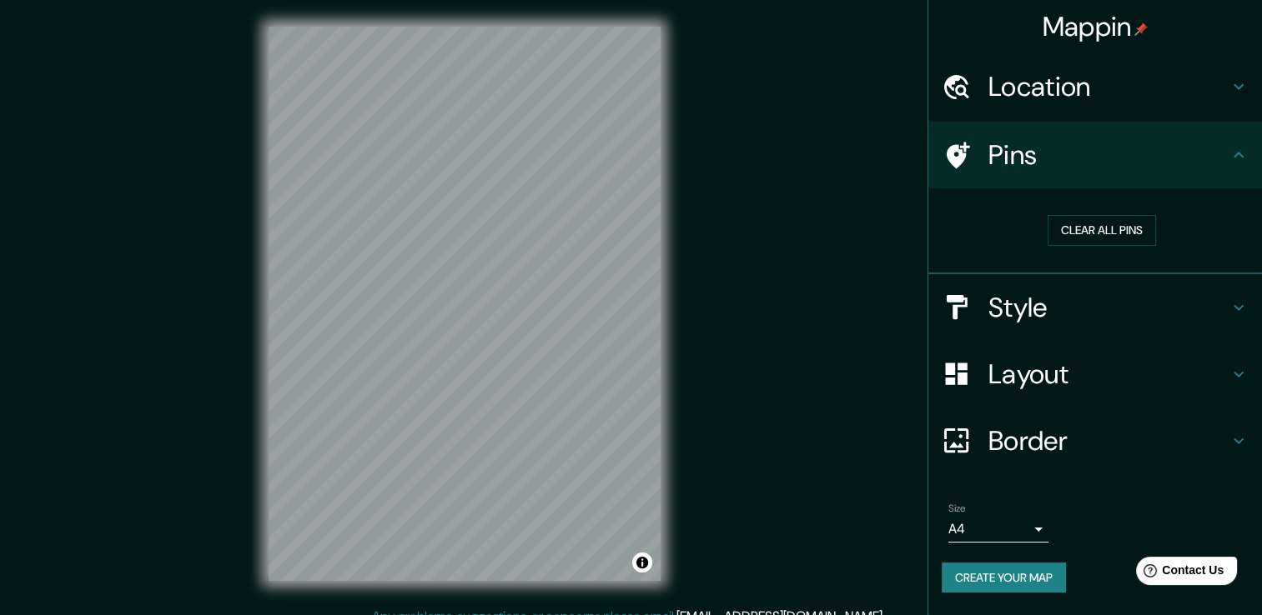
click at [1097, 103] on h4 "Location" at bounding box center [1108, 86] width 240 height 33
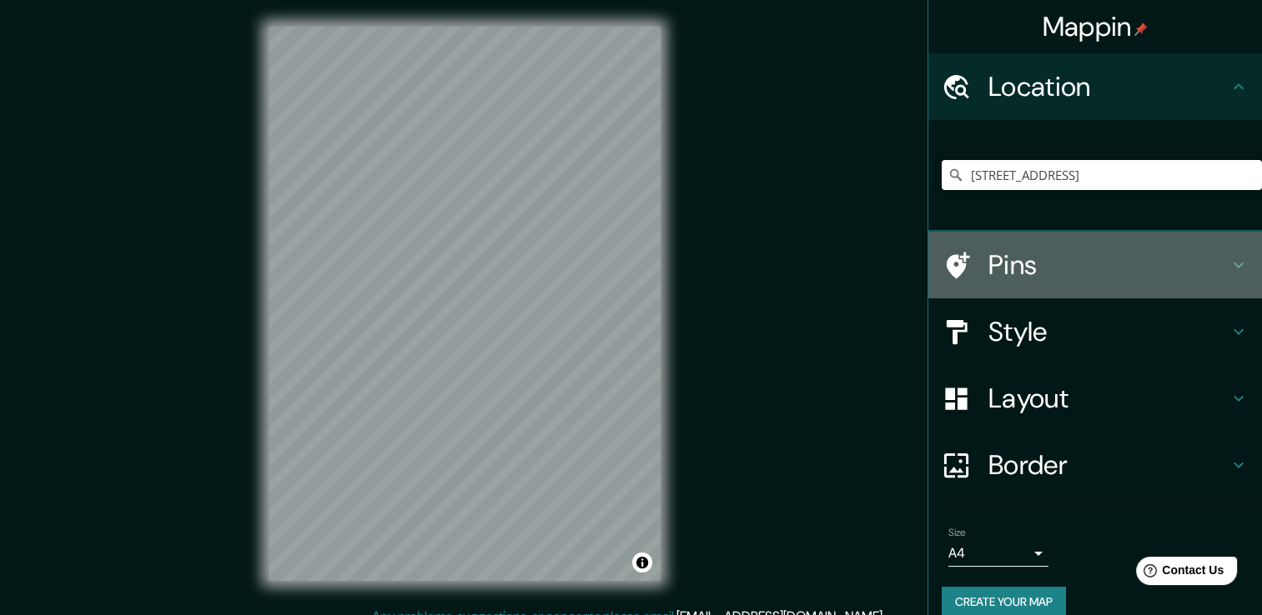
click at [1064, 265] on h4 "Pins" at bounding box center [1108, 264] width 240 height 33
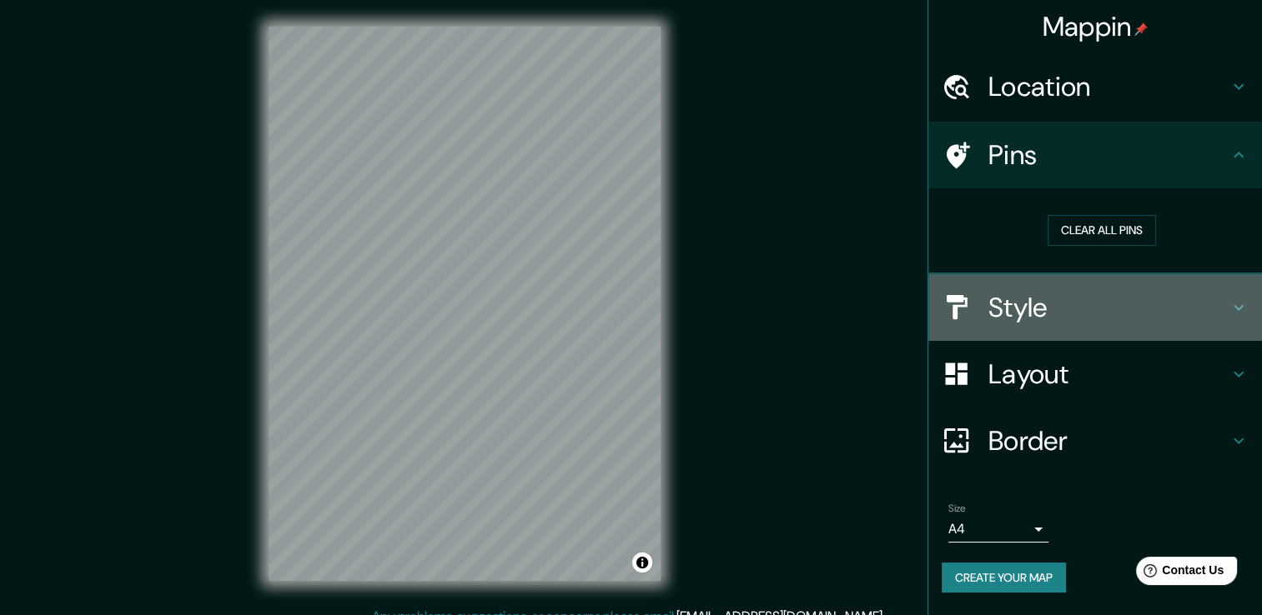
click at [1094, 309] on h4 "Style" at bounding box center [1108, 307] width 240 height 33
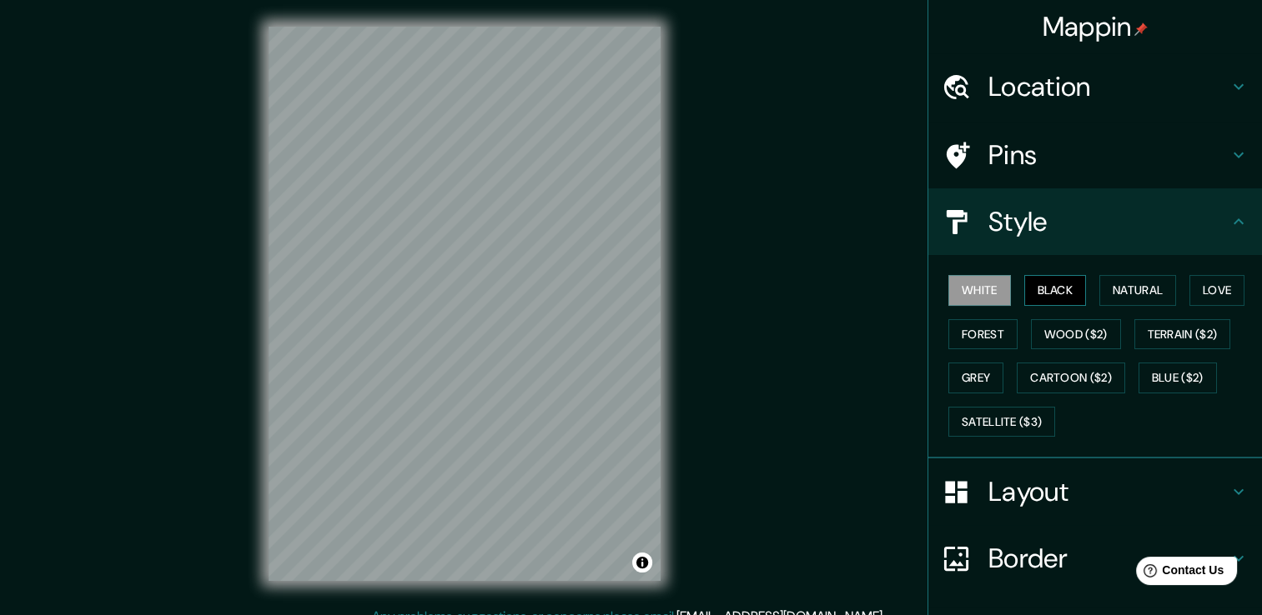
click at [1051, 293] on button "Black" at bounding box center [1055, 290] width 63 height 31
click at [1115, 278] on button "Natural" at bounding box center [1137, 290] width 77 height 31
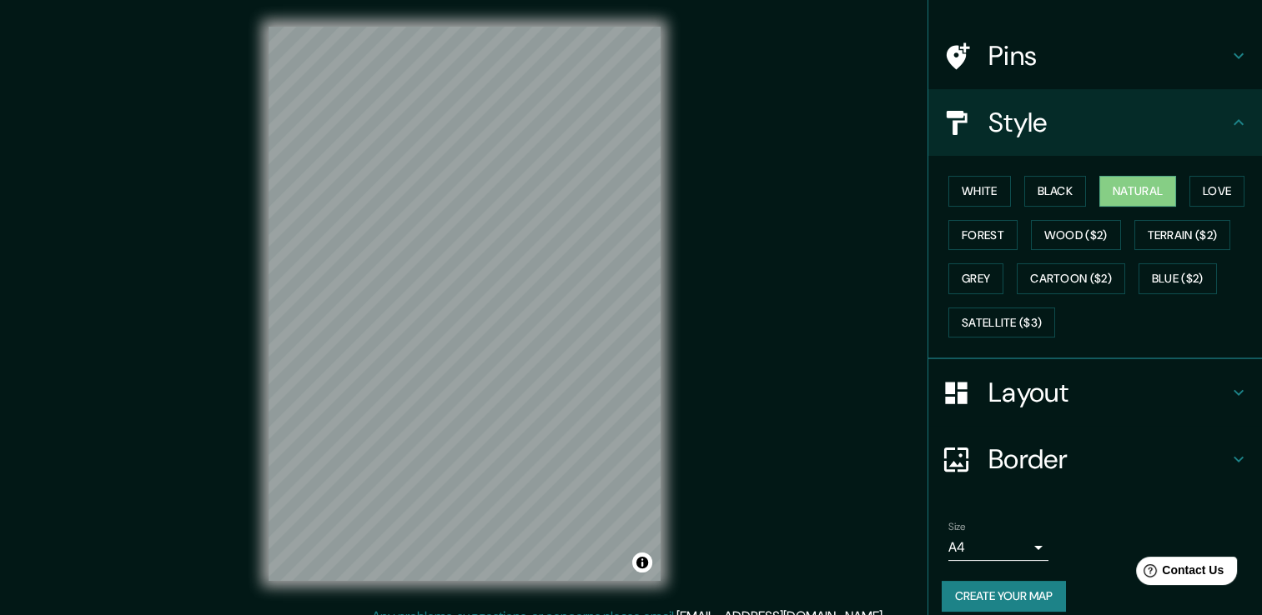
scroll to position [113, 0]
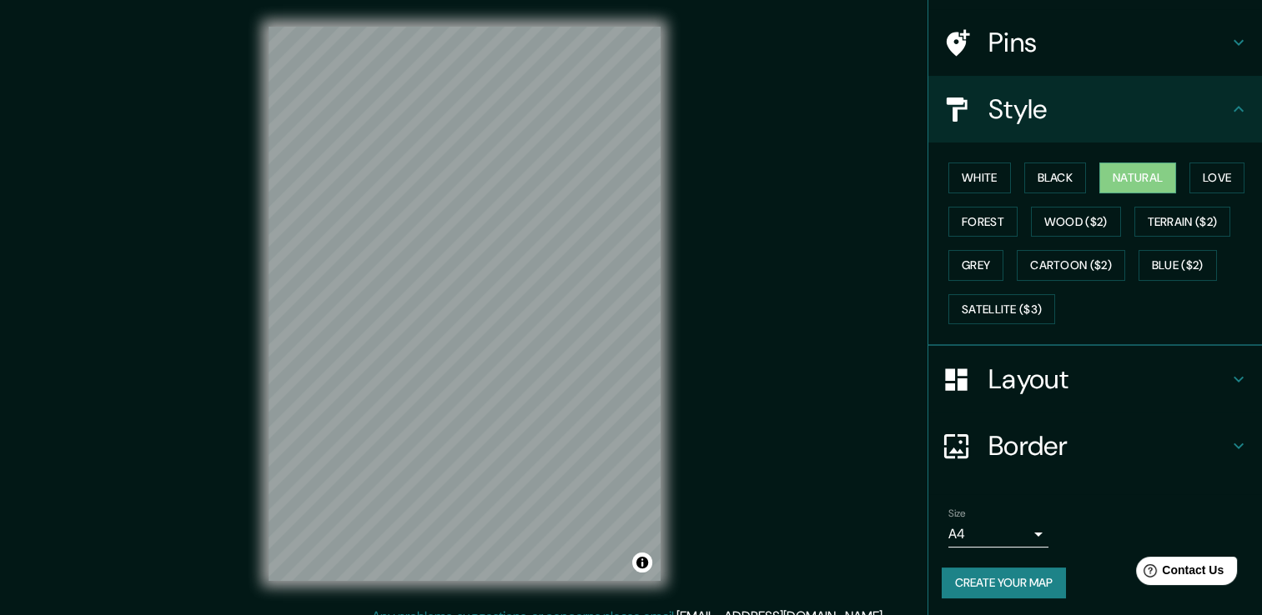
click at [1021, 377] on h4 "Layout" at bounding box center [1108, 379] width 240 height 33
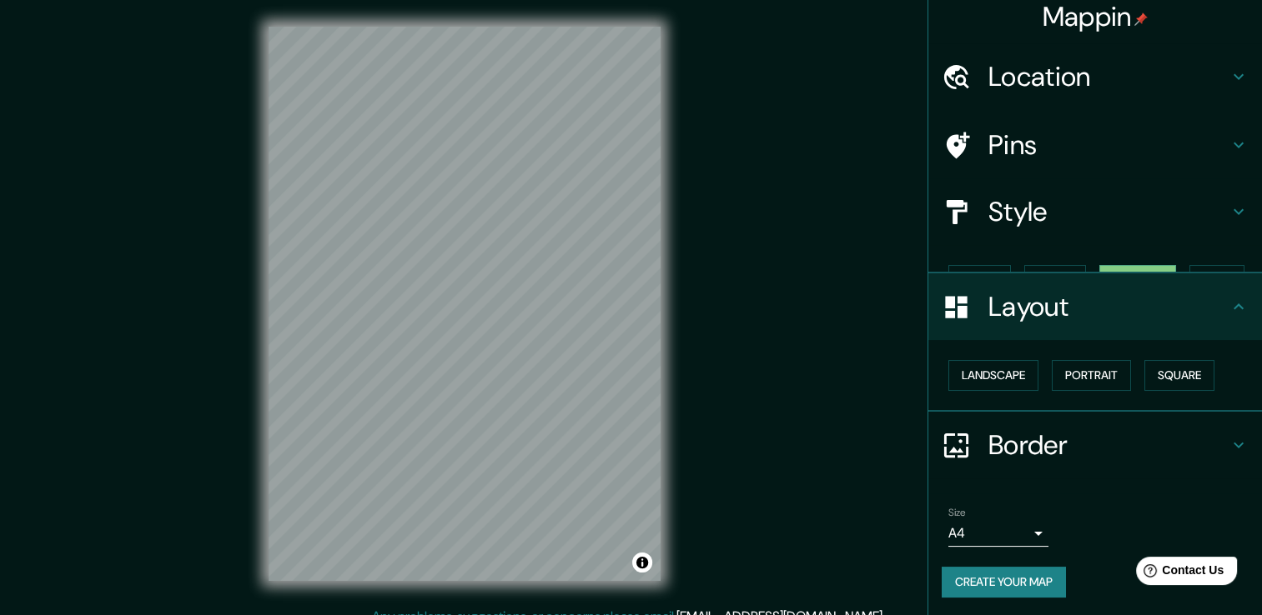
scroll to position [0, 0]
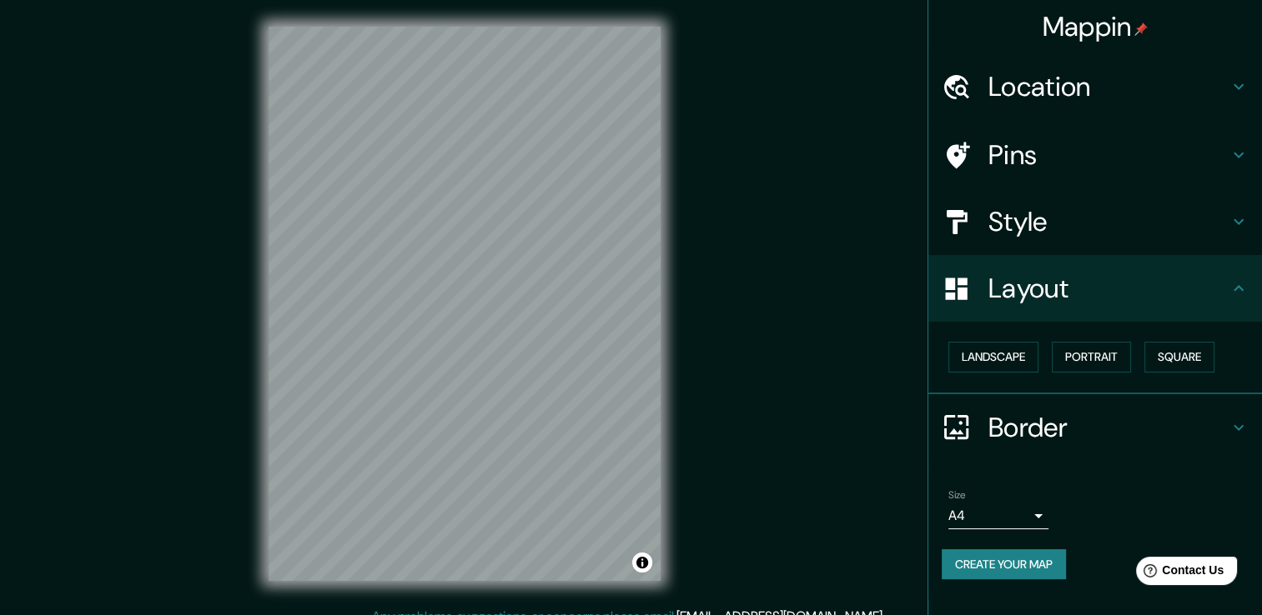
click at [1034, 429] on h4 "Border" at bounding box center [1108, 427] width 240 height 33
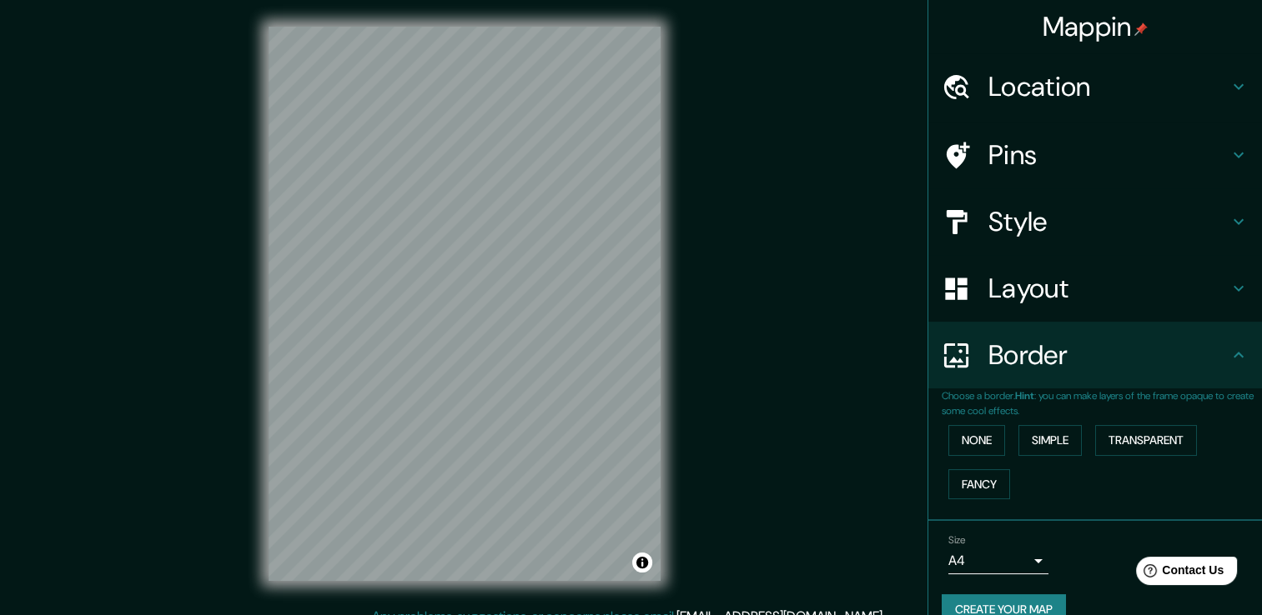
click at [1008, 151] on h4 "Pins" at bounding box center [1108, 154] width 240 height 33
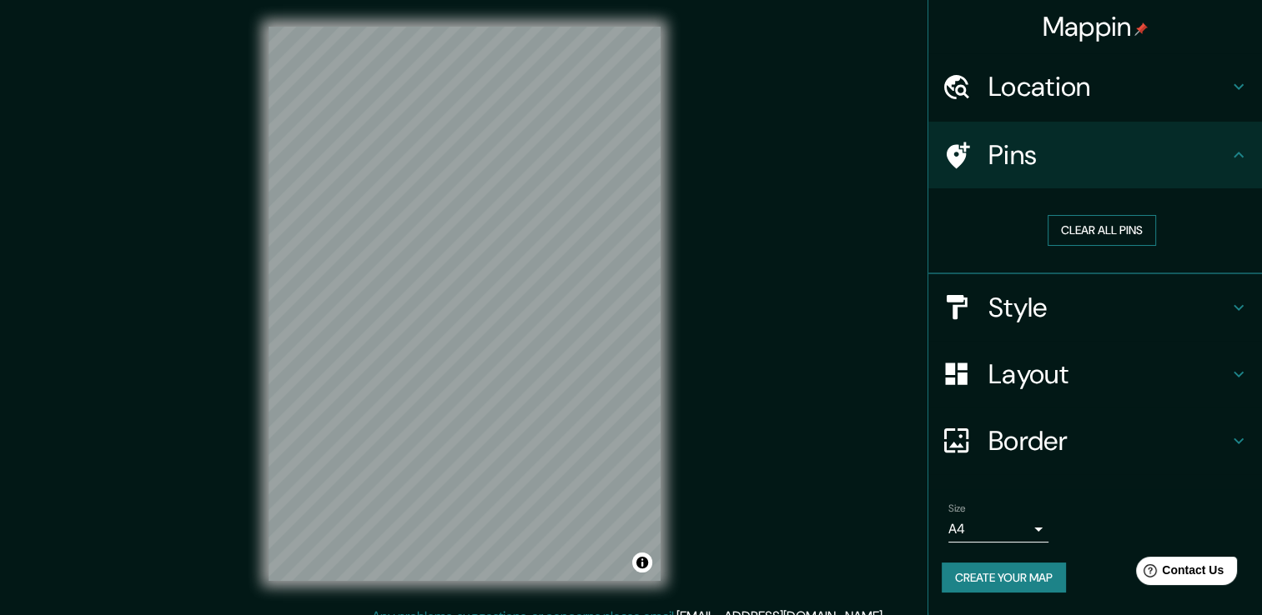
click at [1065, 222] on button "Clear all pins" at bounding box center [1101, 230] width 108 height 31
click at [1048, 209] on div "Clear all pins" at bounding box center [1101, 231] width 320 height 58
click at [1059, 222] on button "Clear all pins" at bounding box center [1101, 230] width 108 height 31
click at [1059, 221] on button "Clear all pins" at bounding box center [1101, 230] width 108 height 31
drag, startPoint x: 1157, startPoint y: 148, endPoint x: 861, endPoint y: 182, distance: 298.0
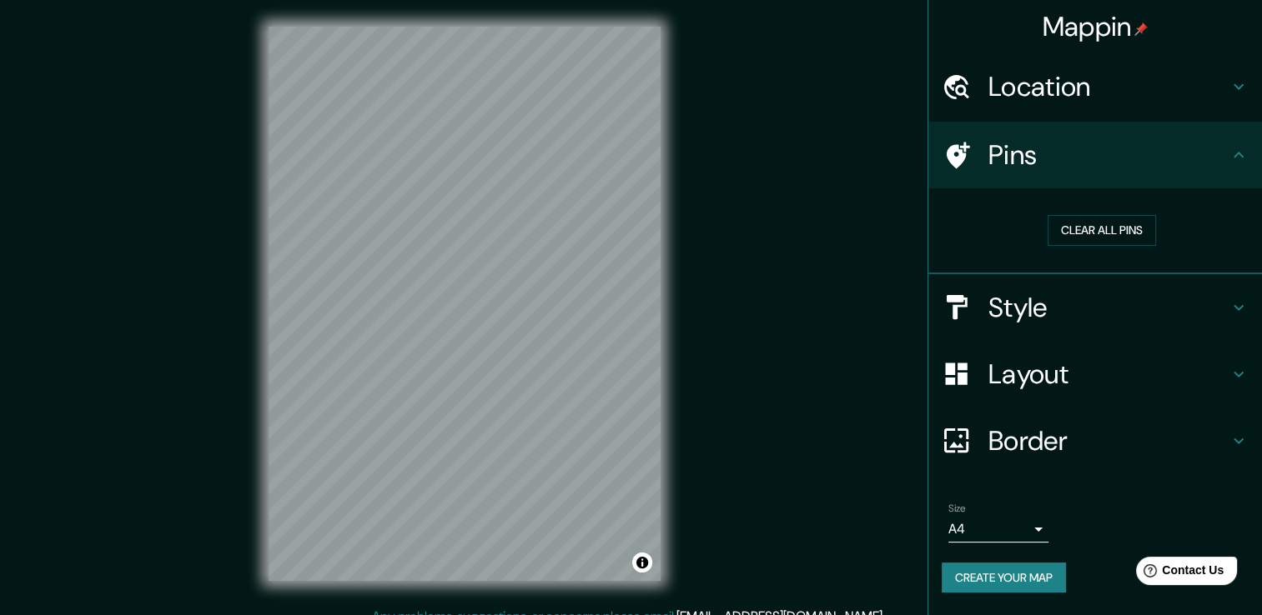
click at [863, 179] on div "Mappin Location Calle Orizaba 83, 06700 Ciudad de México, México Pins Clear all…" at bounding box center [631, 317] width 1262 height 634
click at [1097, 223] on button "Clear all pins" at bounding box center [1101, 230] width 108 height 31
click at [1093, 220] on button "Clear all pins" at bounding box center [1101, 230] width 108 height 31
click at [1060, 295] on h4 "Style" at bounding box center [1108, 307] width 240 height 33
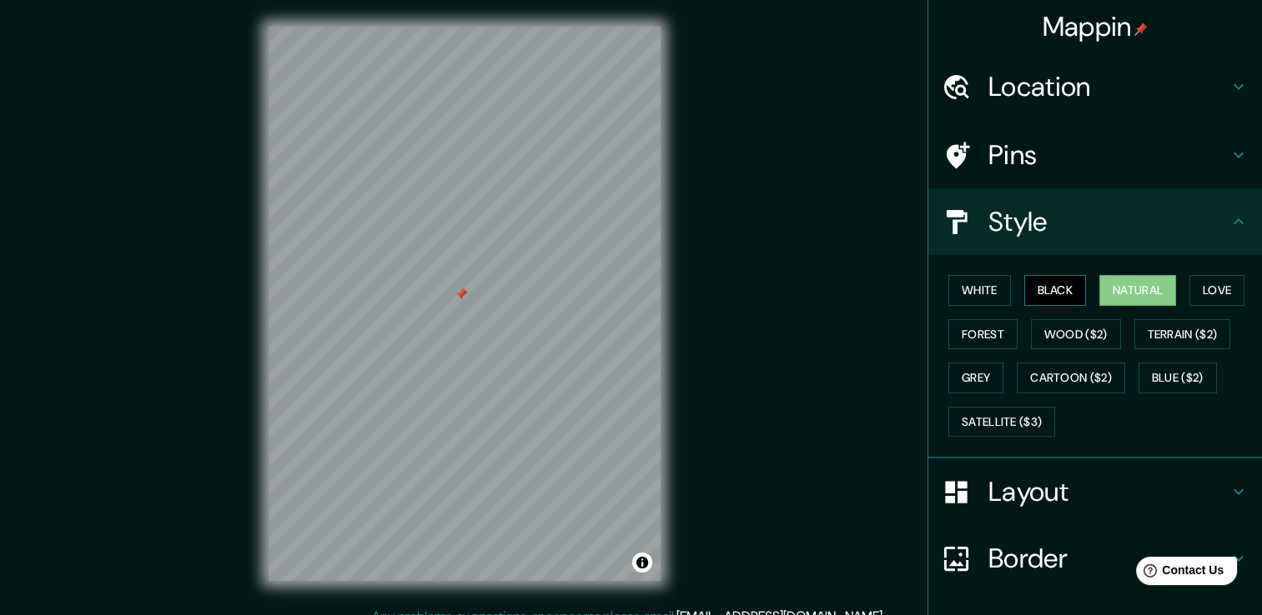
click at [1054, 292] on button "Black" at bounding box center [1055, 290] width 63 height 31
drag, startPoint x: 961, startPoint y: 284, endPoint x: 962, endPoint y: 275, distance: 9.3
click at [961, 285] on button "White" at bounding box center [979, 290] width 63 height 31
click at [1124, 289] on button "Natural" at bounding box center [1137, 290] width 77 height 31
click at [745, 511] on div "Mappin Location Calle Orizaba 83, 06700 Ciudad de México, México Pins Style Whi…" at bounding box center [631, 317] width 1262 height 634
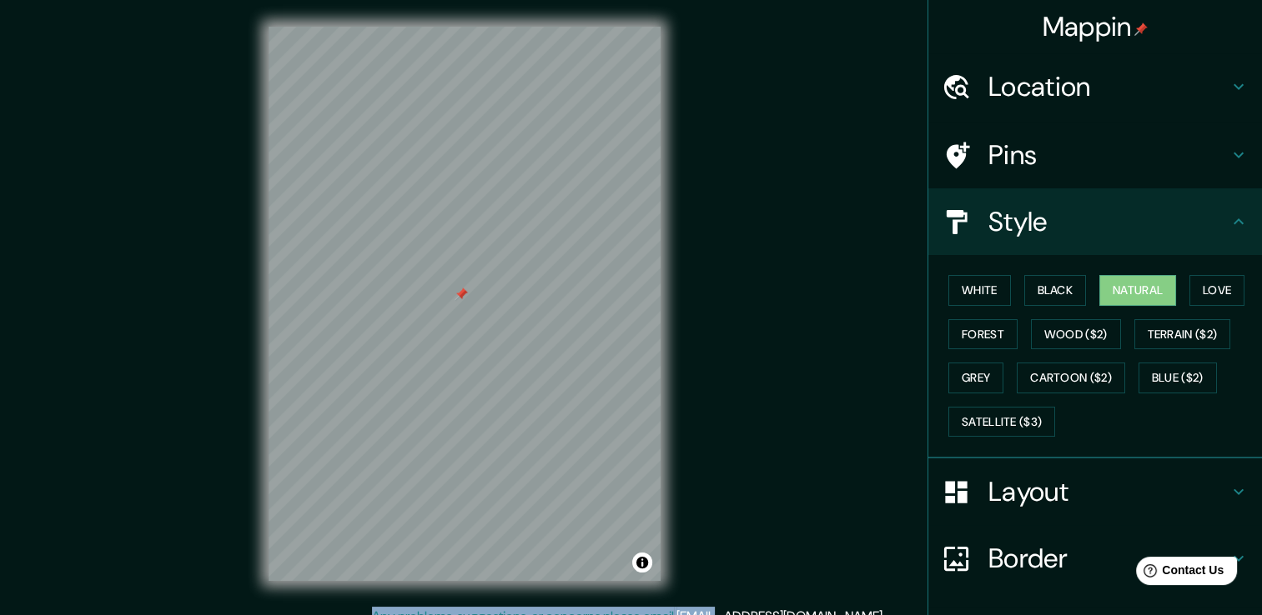
drag, startPoint x: 787, startPoint y: 562, endPoint x: 823, endPoint y: 347, distance: 218.1
click at [822, 347] on div "Mappin Location Calle Orizaba 83, 06700 Ciudad de México, México Pins Style Whi…" at bounding box center [631, 317] width 1262 height 634
click at [1081, 495] on h4 "Layout" at bounding box center [1108, 491] width 240 height 33
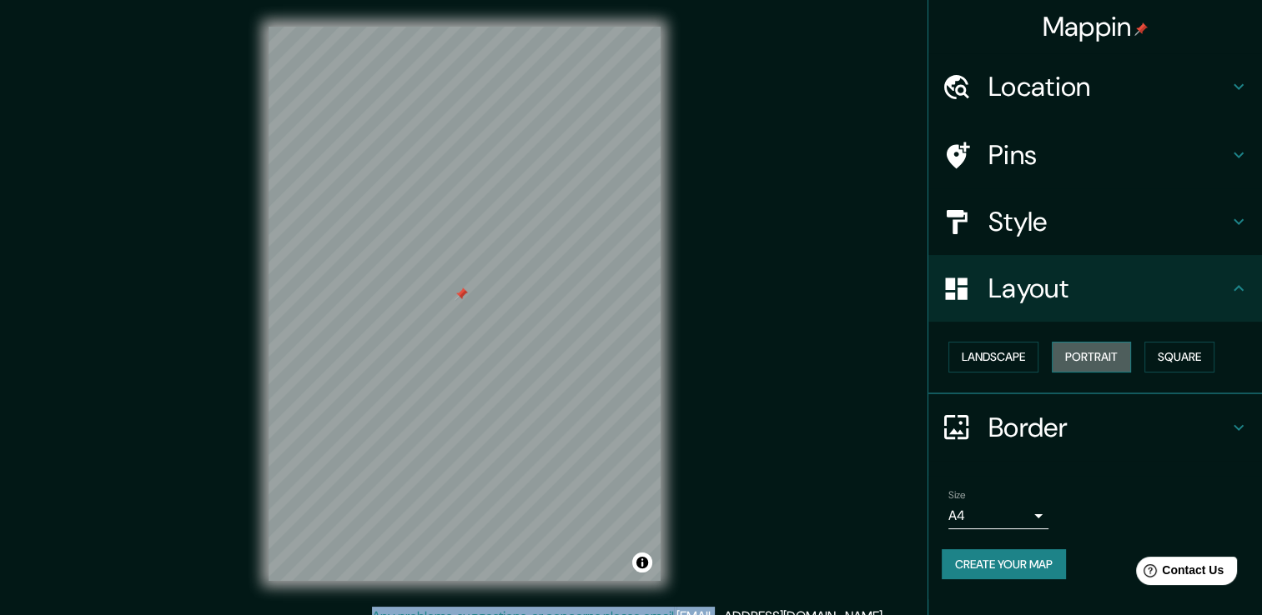
click at [1096, 353] on button "Portrait" at bounding box center [1090, 357] width 79 height 31
click at [1097, 353] on button "Portrait" at bounding box center [1090, 357] width 79 height 31
click at [1097, 354] on button "Portrait" at bounding box center [1090, 357] width 79 height 31
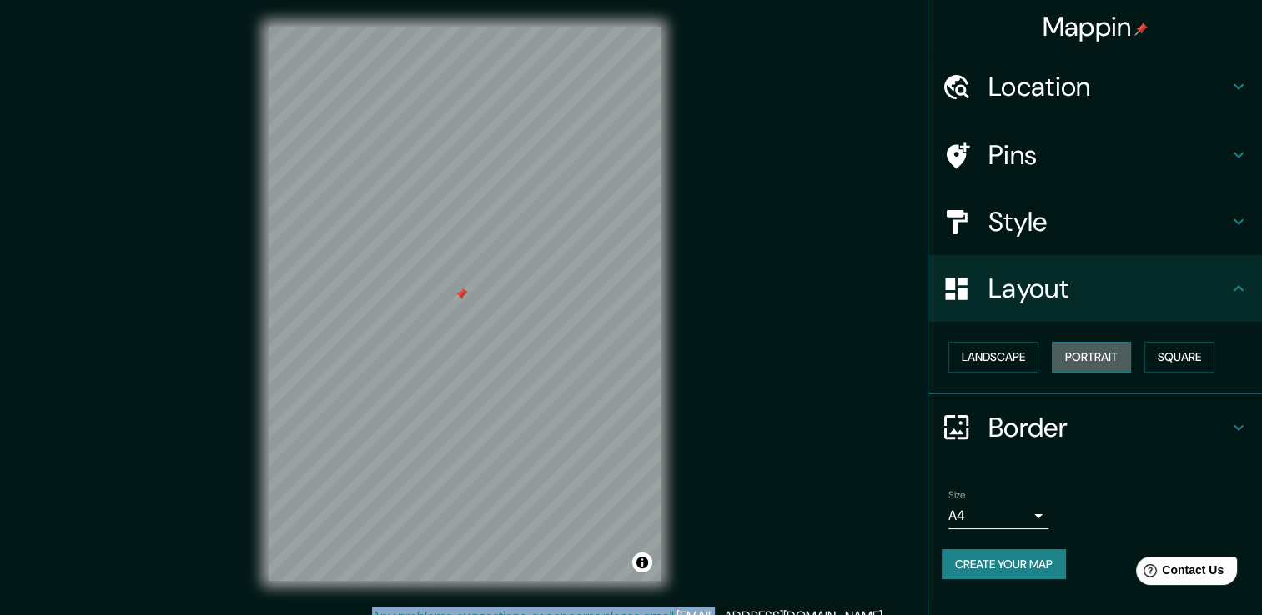
click at [1097, 355] on button "Portrait" at bounding box center [1090, 357] width 79 height 31
click at [1099, 356] on button "Portrait" at bounding box center [1090, 357] width 79 height 31
click at [987, 354] on button "Landscape" at bounding box center [993, 357] width 90 height 31
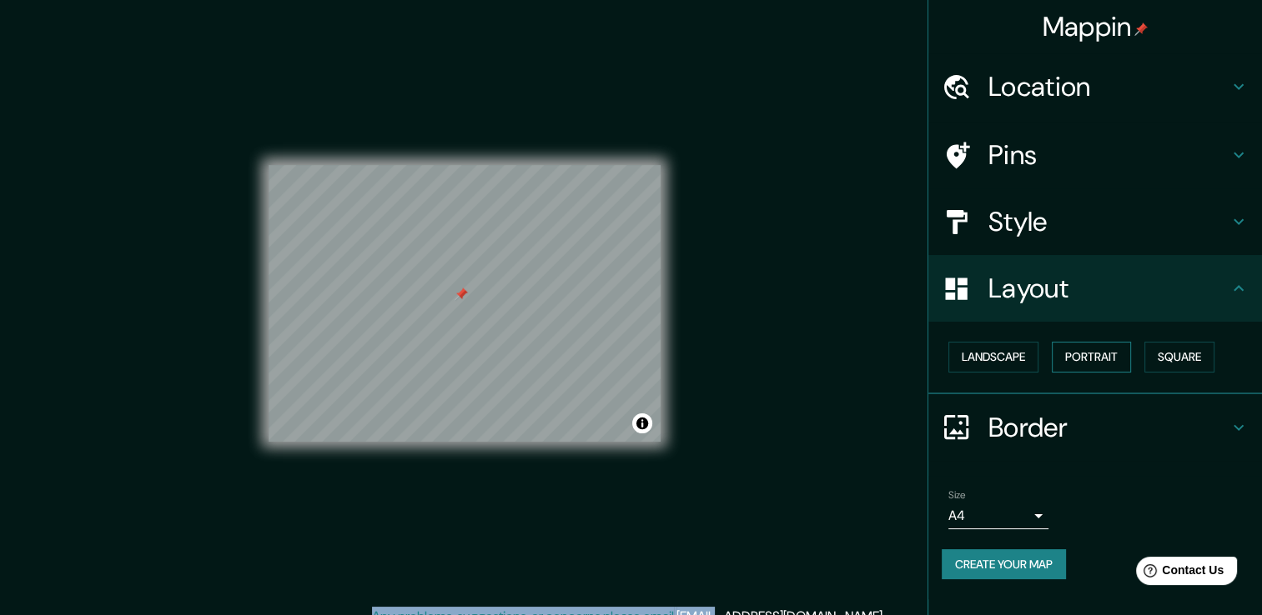
click at [1091, 345] on button "Portrait" at bounding box center [1090, 357] width 79 height 31
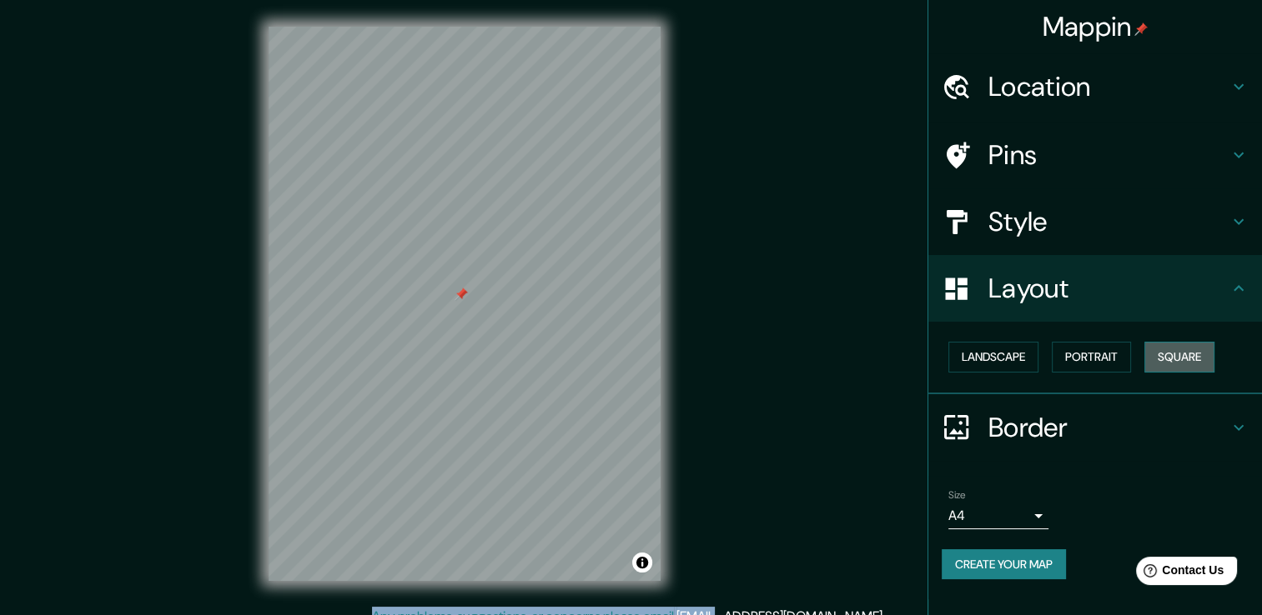
click at [1192, 349] on button "Square" at bounding box center [1179, 357] width 70 height 31
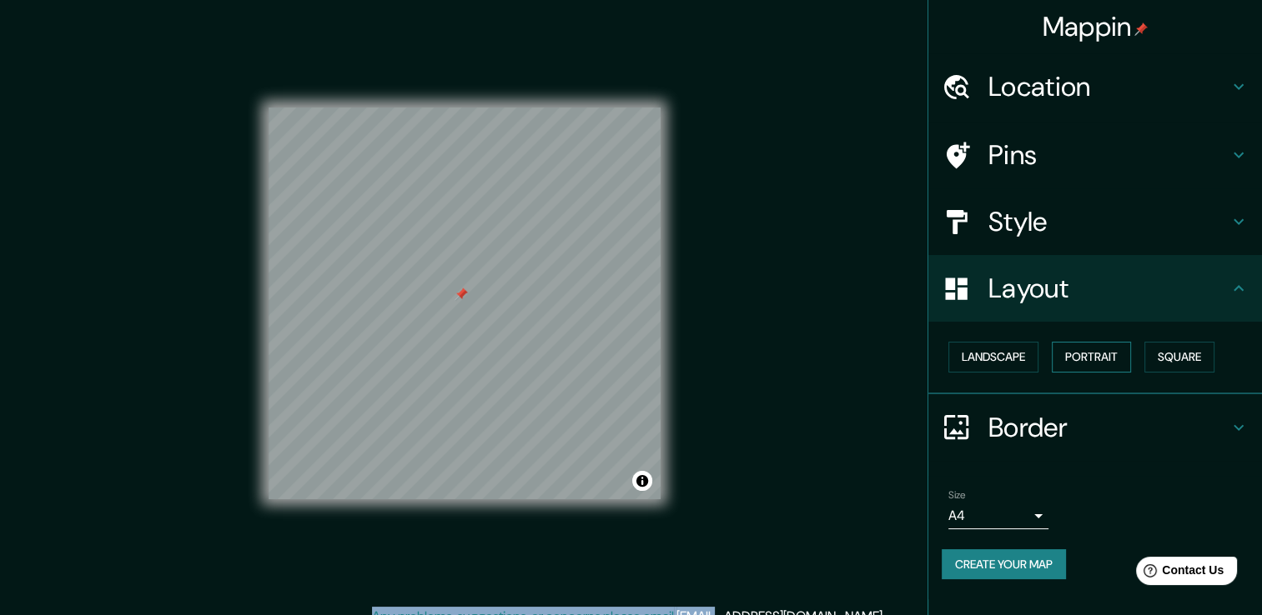
click at [1102, 352] on button "Portrait" at bounding box center [1090, 357] width 79 height 31
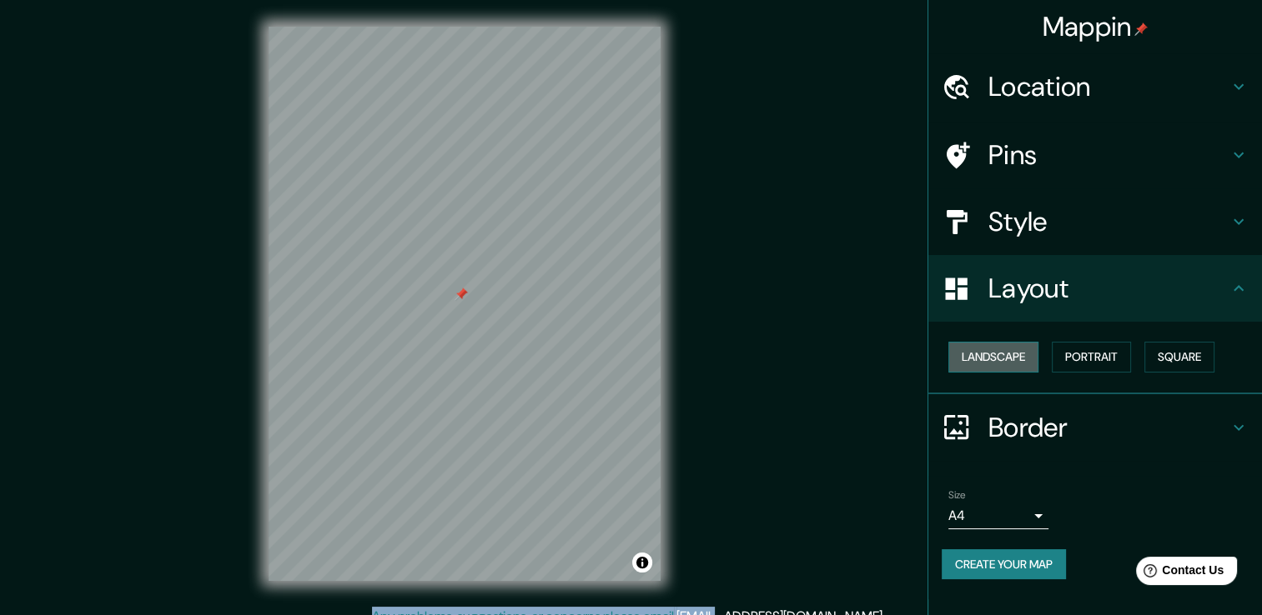
click at [1009, 352] on button "Landscape" at bounding box center [993, 357] width 90 height 31
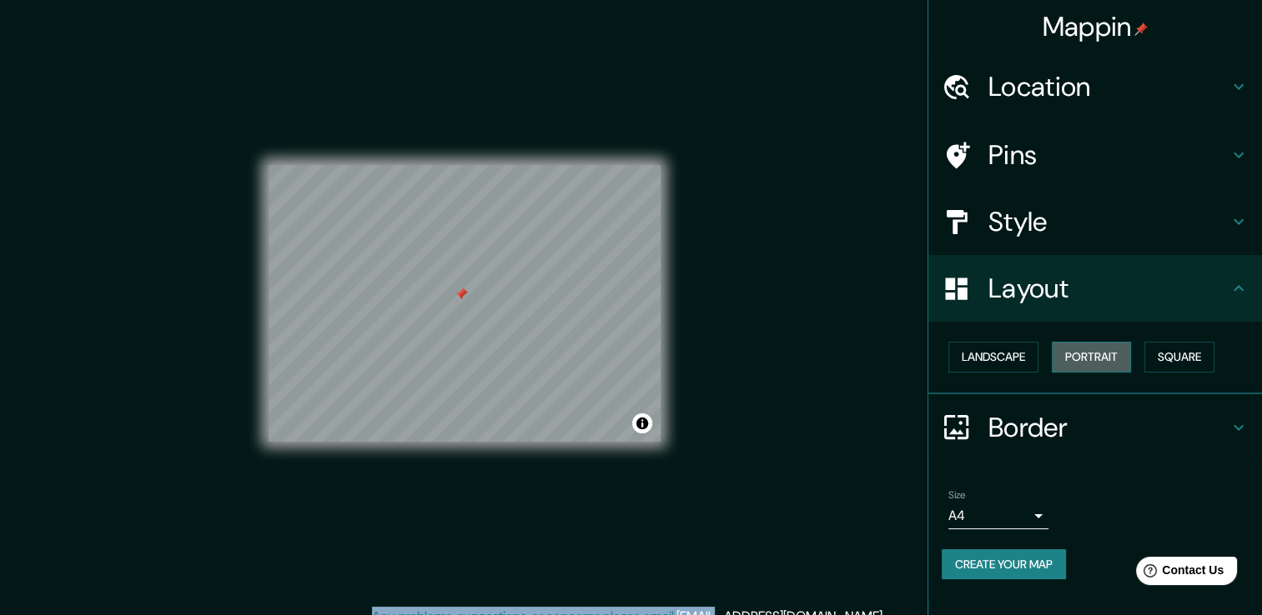
click at [1087, 355] on button "Portrait" at bounding box center [1090, 357] width 79 height 31
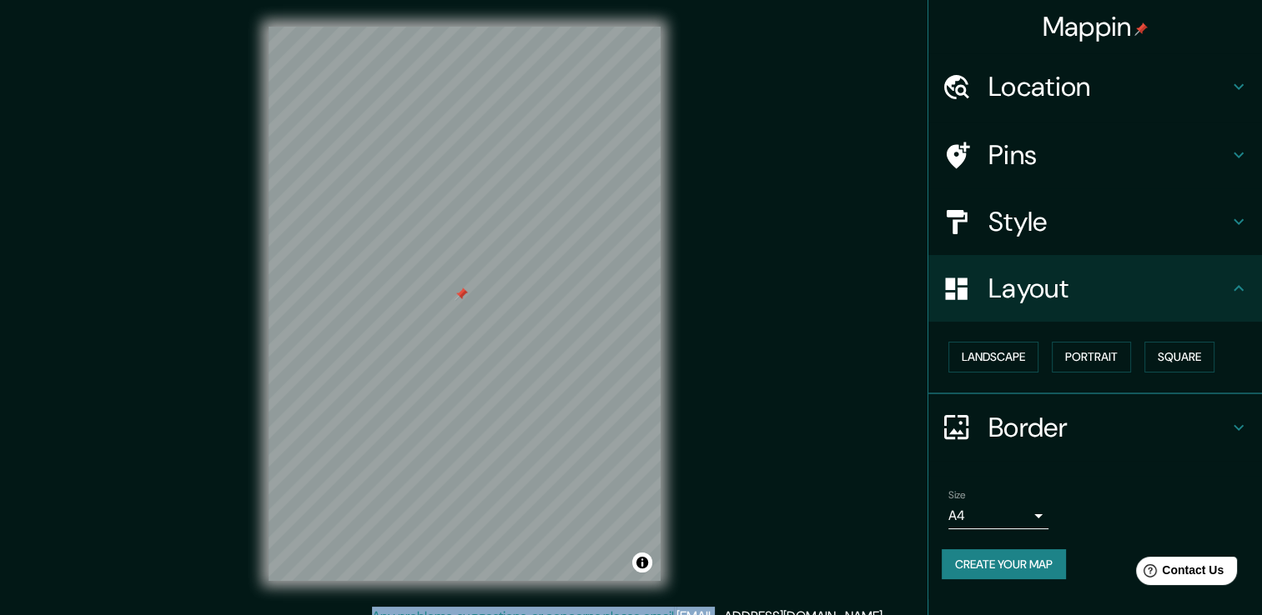
click at [1023, 506] on body "Mappin Location Calle Orizaba 83, 06700 Ciudad de México, México Pins Style Lay…" at bounding box center [631, 307] width 1262 height 615
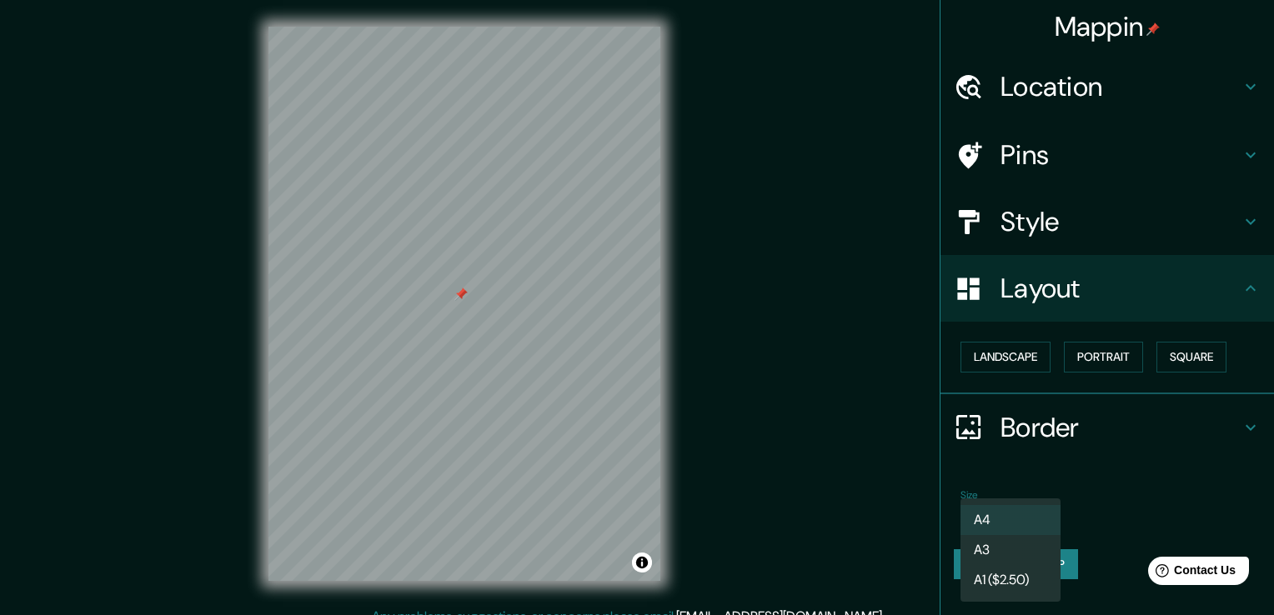
click at [1015, 433] on div at bounding box center [637, 307] width 1274 height 615
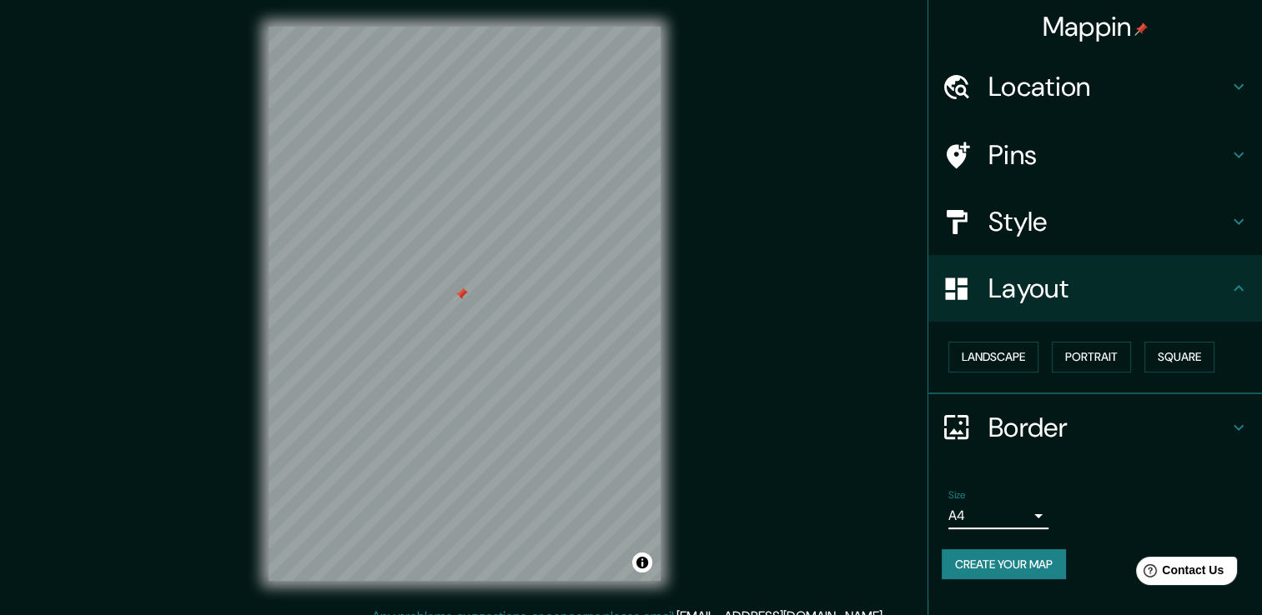
click at [1020, 425] on h4 "Border" at bounding box center [1108, 427] width 240 height 33
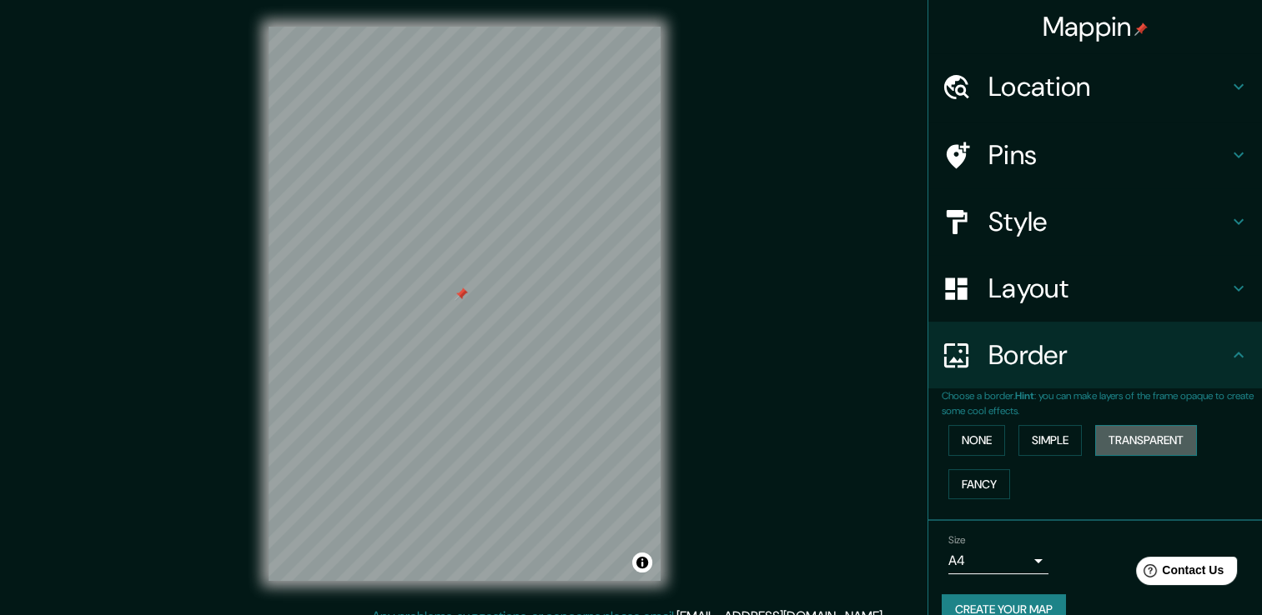
click at [1131, 438] on button "Transparent" at bounding box center [1146, 440] width 102 height 31
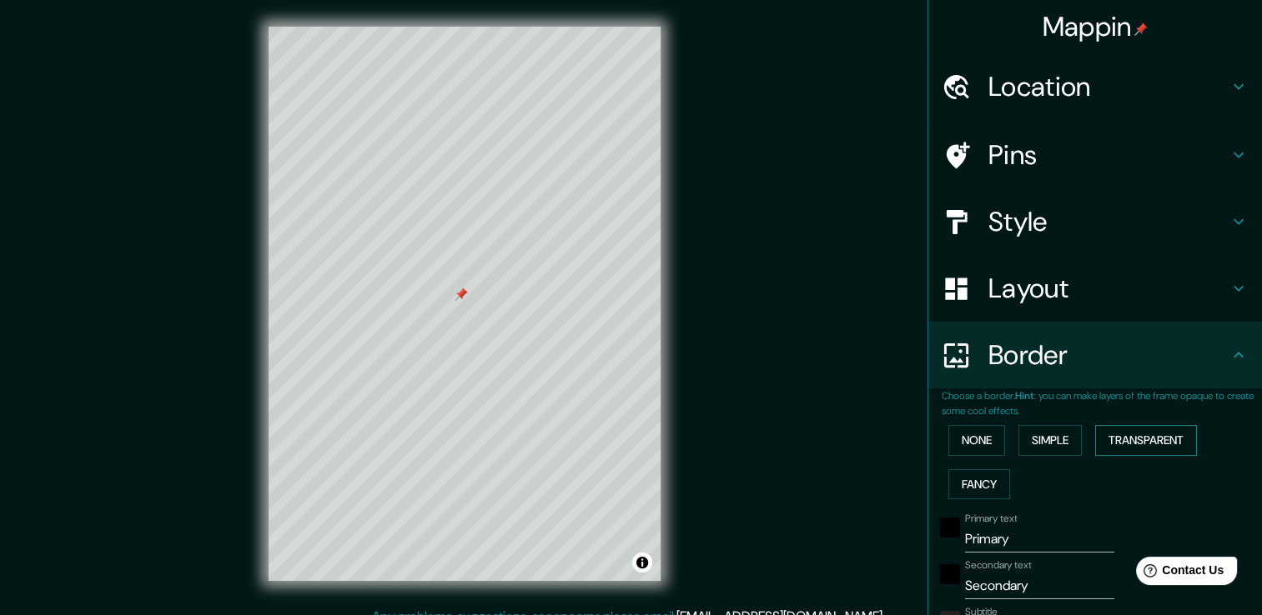
click at [1131, 438] on button "Transparent" at bounding box center [1146, 440] width 102 height 31
type input "226"
type input "38"
click at [1131, 438] on button "Transparent" at bounding box center [1146, 440] width 102 height 31
type input "226"
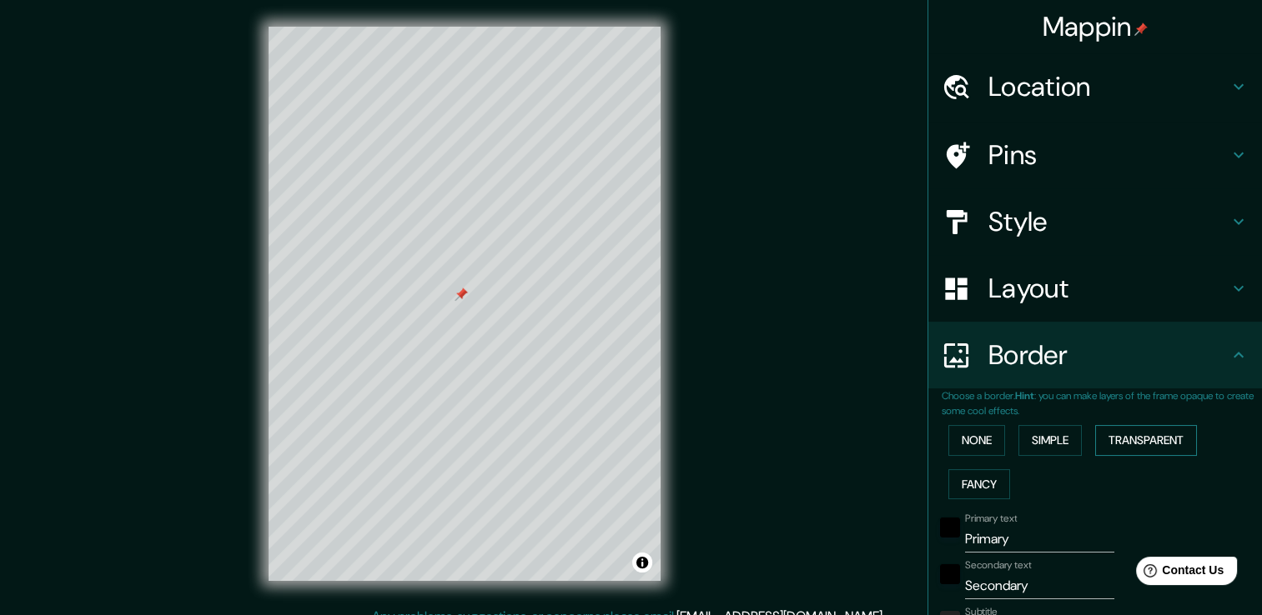
type input "38"
click at [1131, 438] on button "Transparent" at bounding box center [1146, 440] width 102 height 31
type input "226"
type input "38"
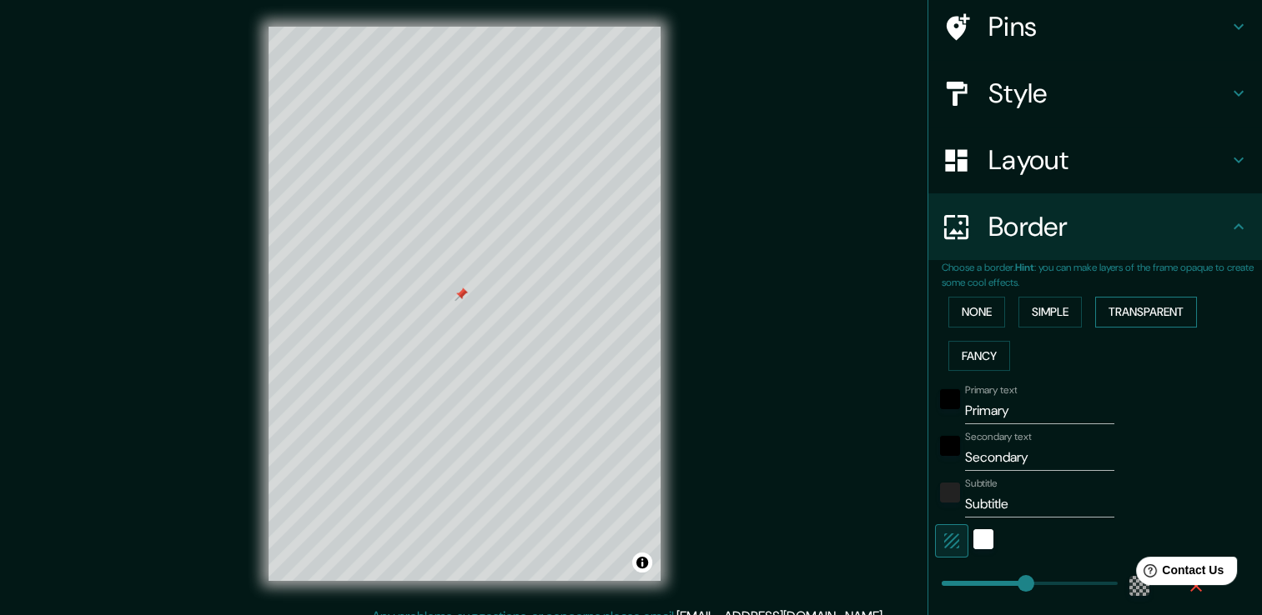
scroll to position [167, 0]
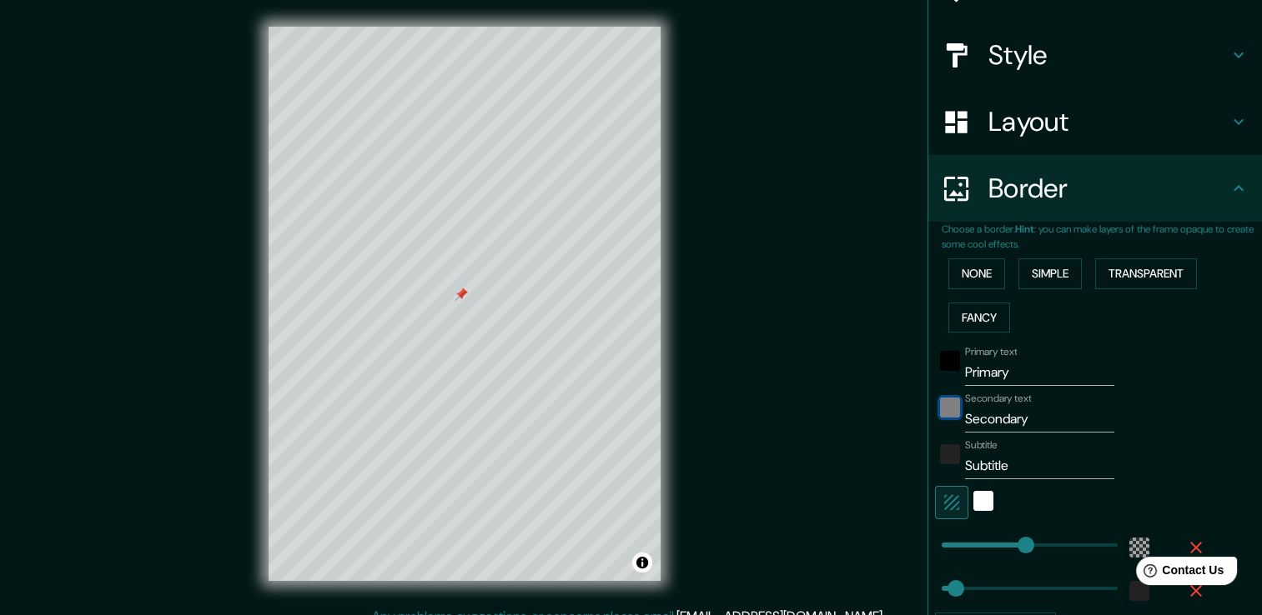
click at [940, 412] on div "black" at bounding box center [950, 408] width 20 height 20
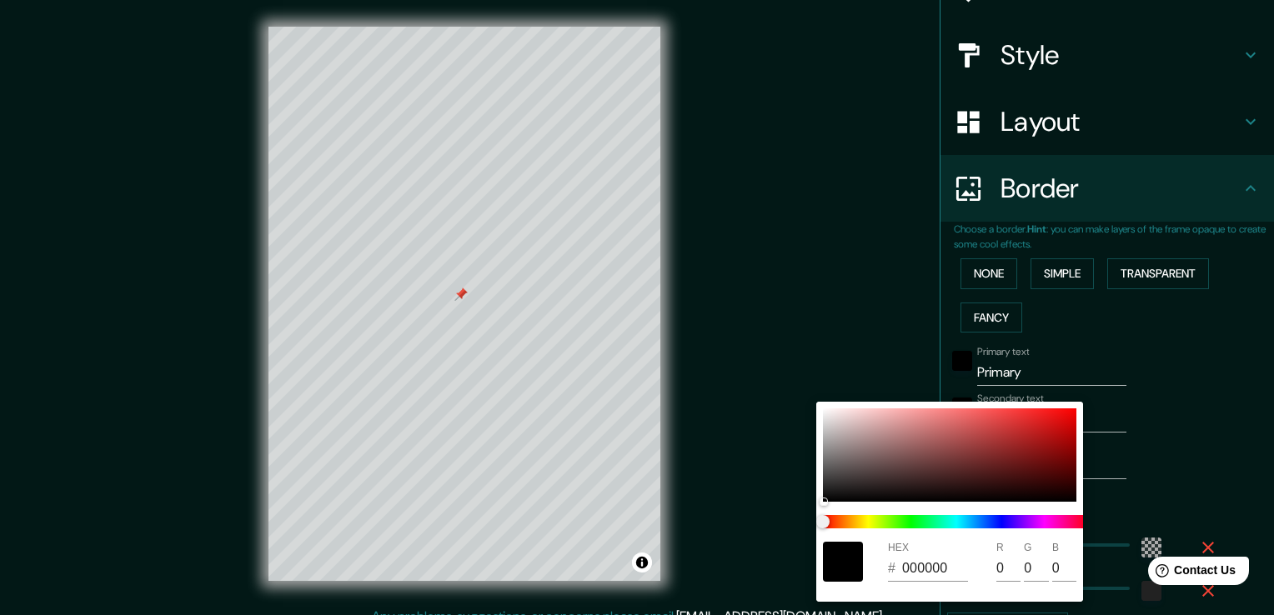
click at [1050, 335] on div at bounding box center [637, 307] width 1274 height 615
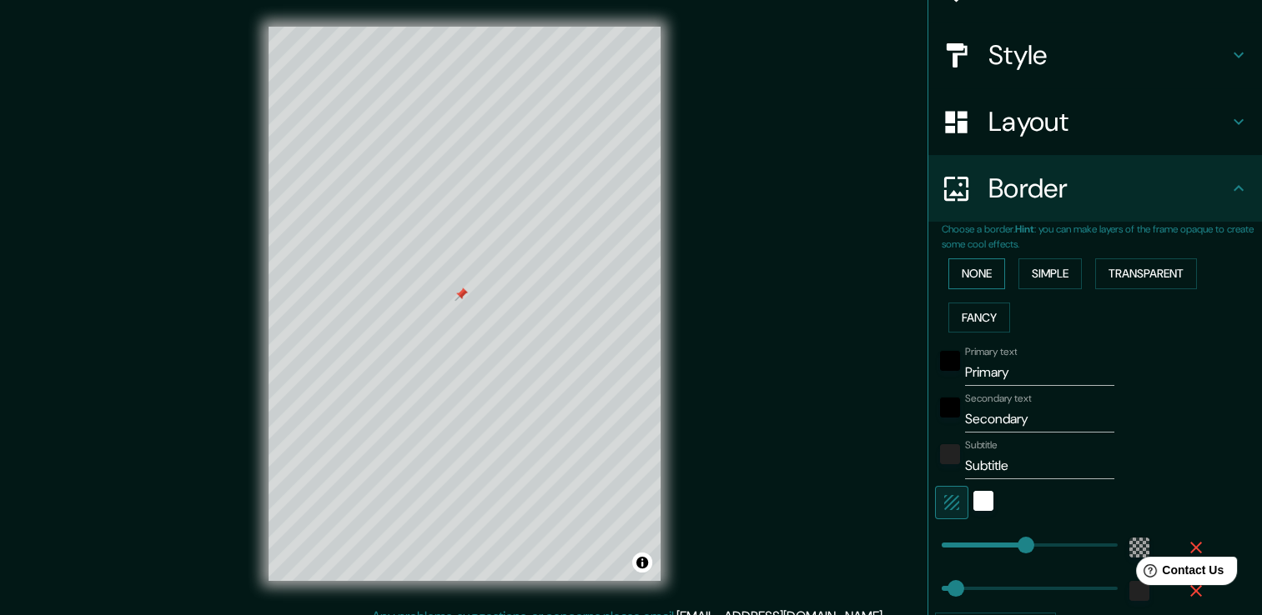
click at [971, 276] on button "None" at bounding box center [976, 273] width 57 height 31
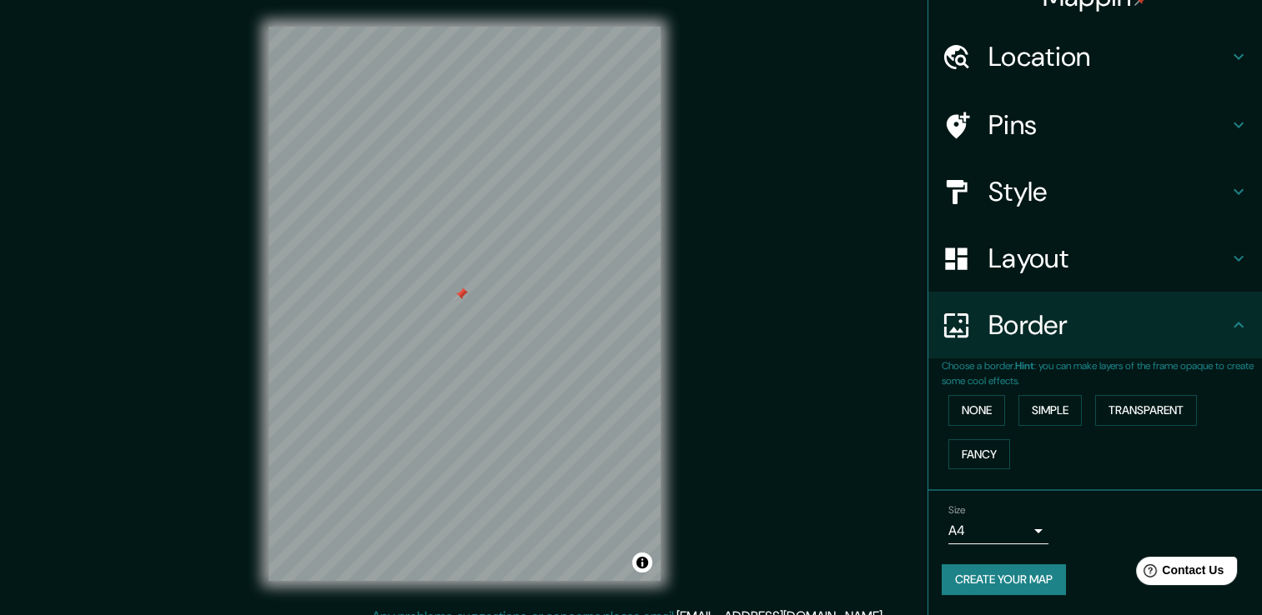
scroll to position [28, 0]
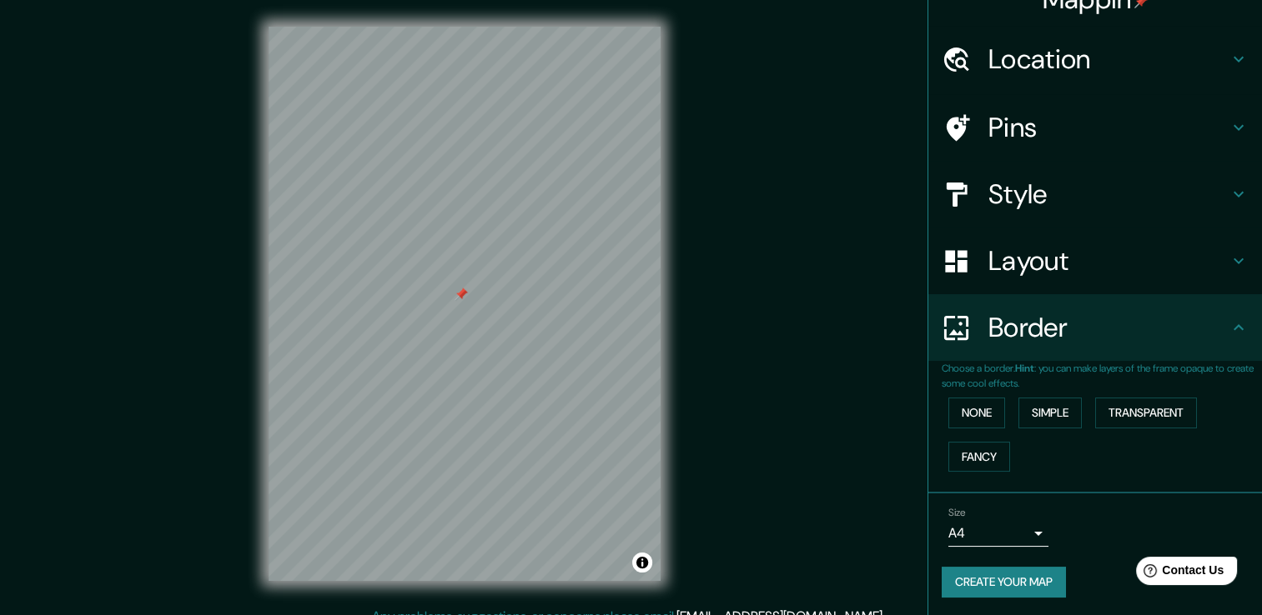
click at [985, 572] on button "Create your map" at bounding box center [1003, 582] width 124 height 31
click at [1025, 583] on button "Create your map" at bounding box center [1003, 582] width 124 height 31
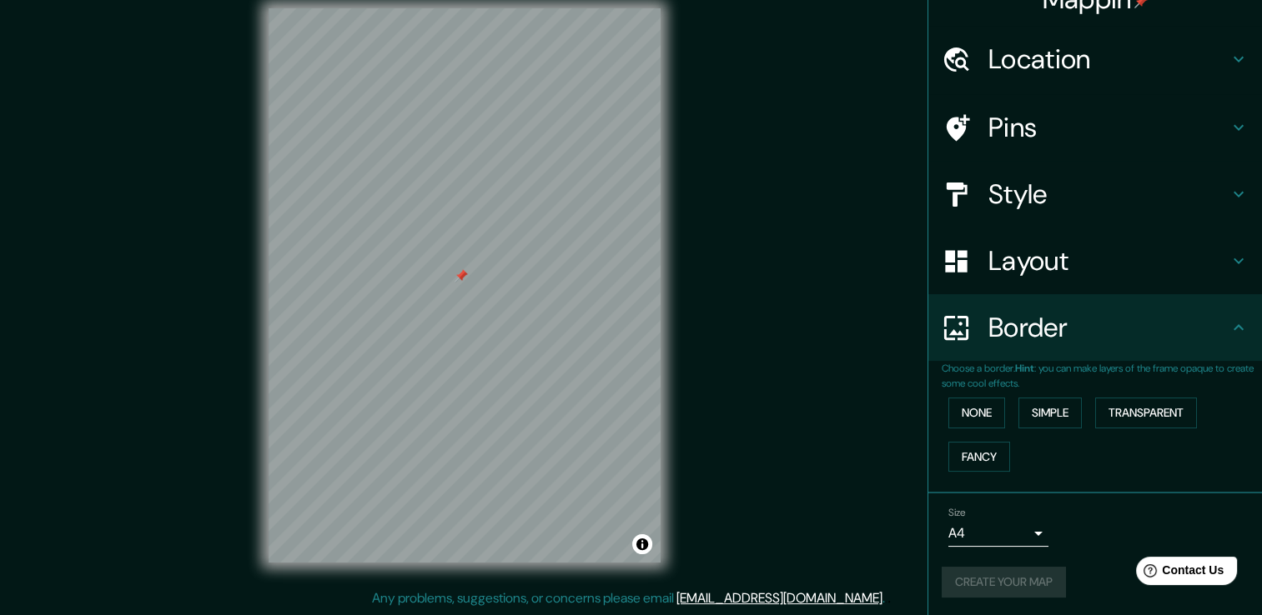
scroll to position [0, 0]
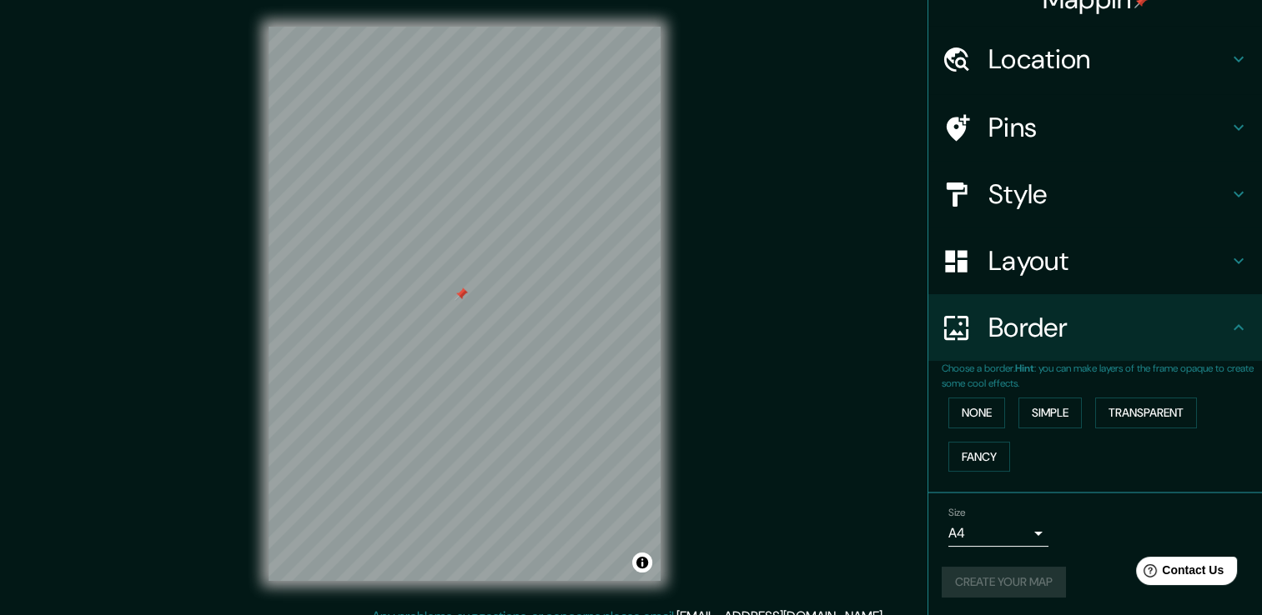
click at [1017, 572] on div "Create your map" at bounding box center [1094, 582] width 307 height 31
click at [1019, 569] on div "Create your map" at bounding box center [1094, 582] width 307 height 31
click at [983, 589] on button "Create your map" at bounding box center [1003, 582] width 124 height 31
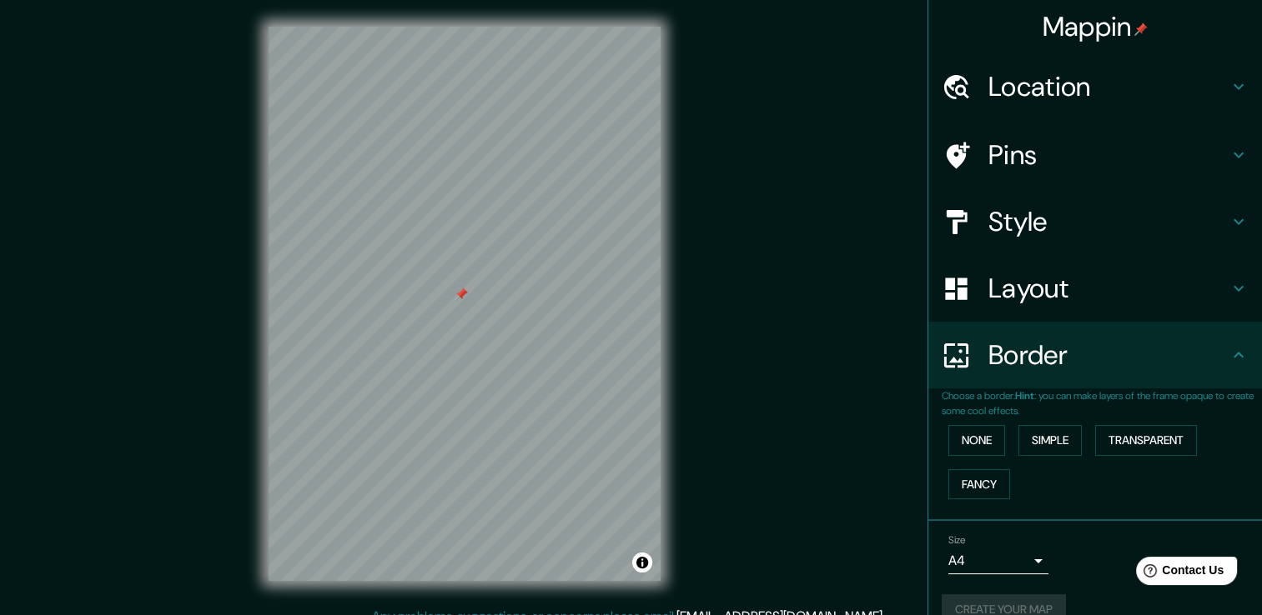
click at [1156, 287] on h4 "Layout" at bounding box center [1108, 288] width 240 height 33
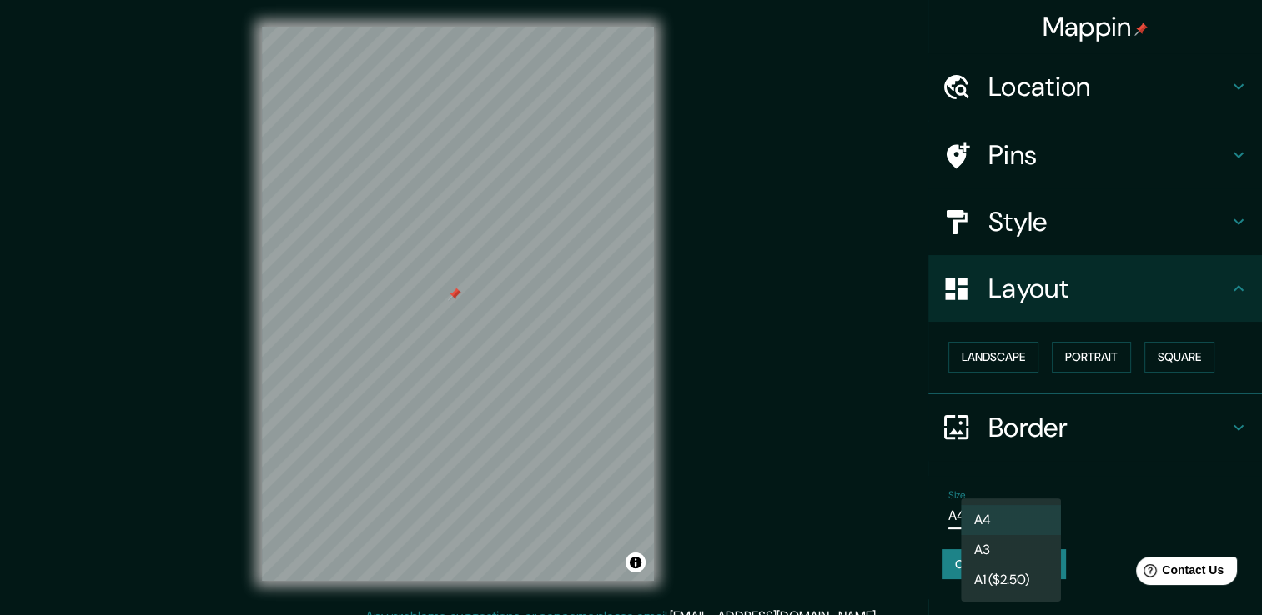
click at [1017, 510] on body "Mappin Location Calle Orizaba 83, 06700 Ciudad de México, México Pins Style Lay…" at bounding box center [631, 307] width 1262 height 615
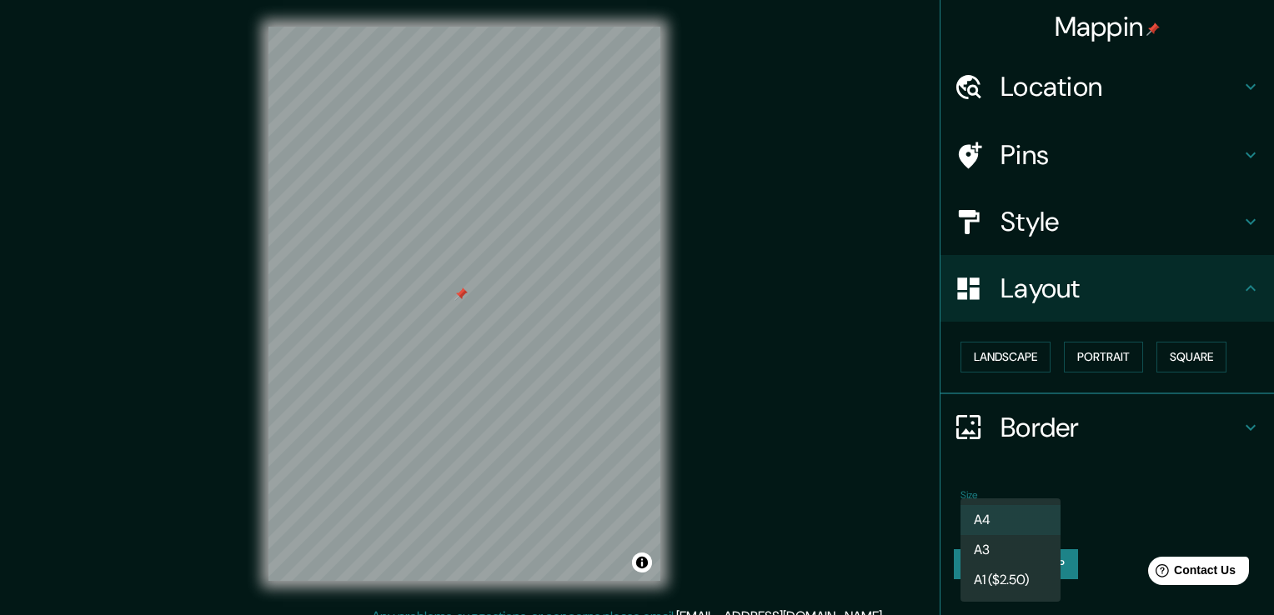
click at [1016, 547] on li "A3" at bounding box center [1011, 550] width 100 height 30
type input "a4"
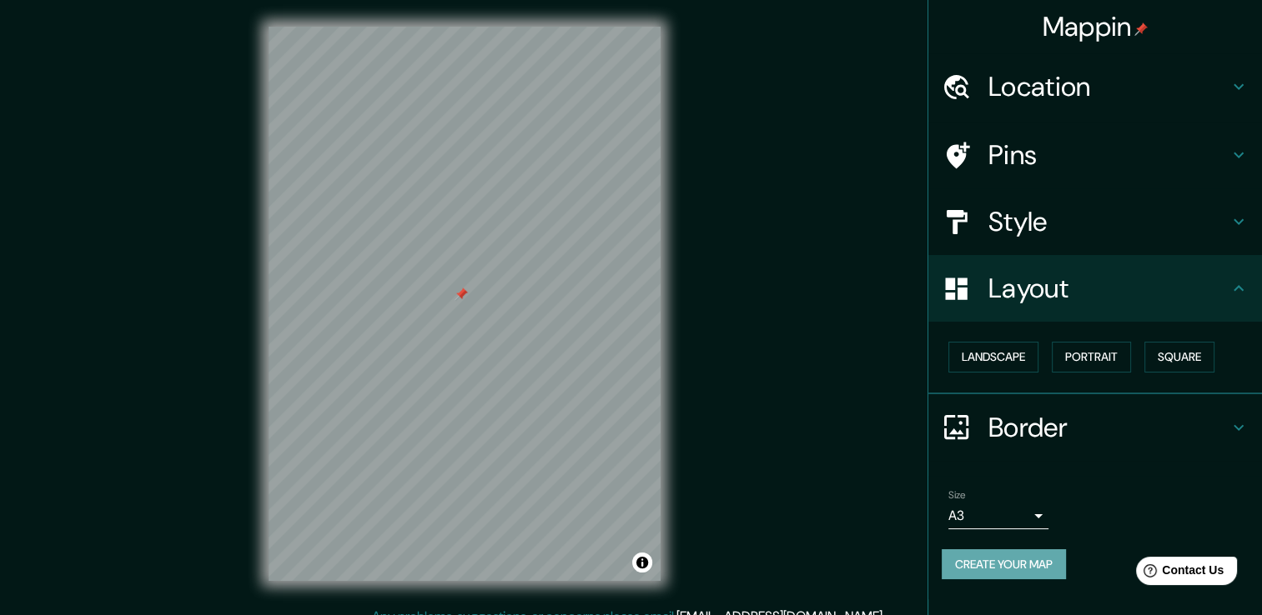
click at [1014, 560] on button "Create your map" at bounding box center [1003, 564] width 124 height 31
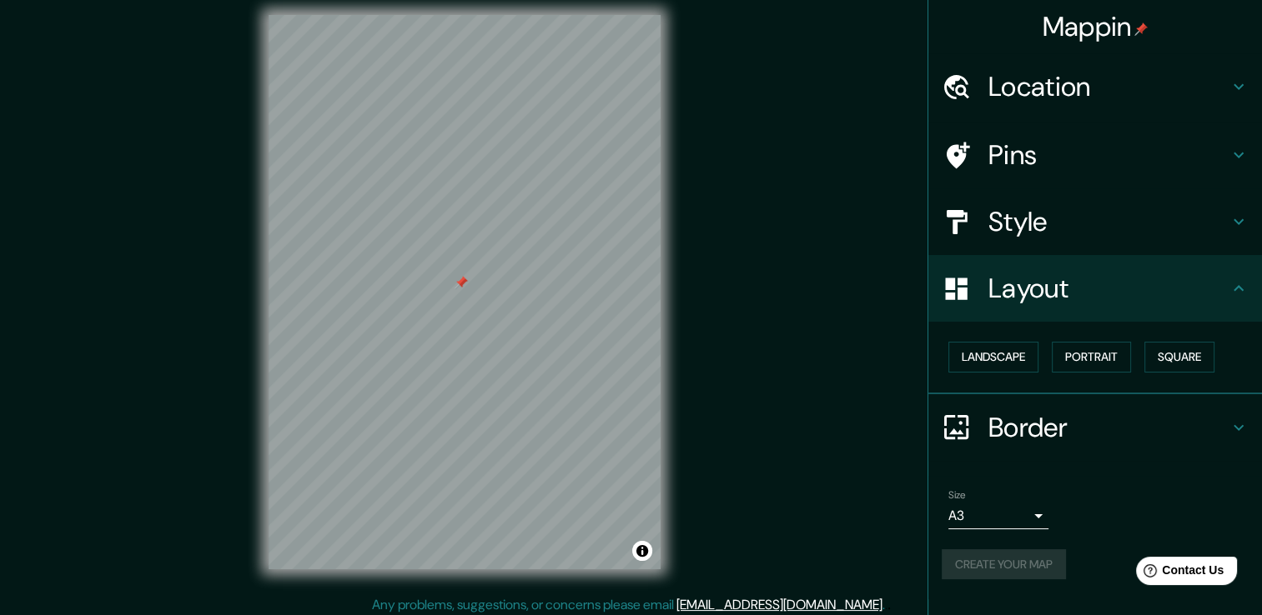
scroll to position [18, 0]
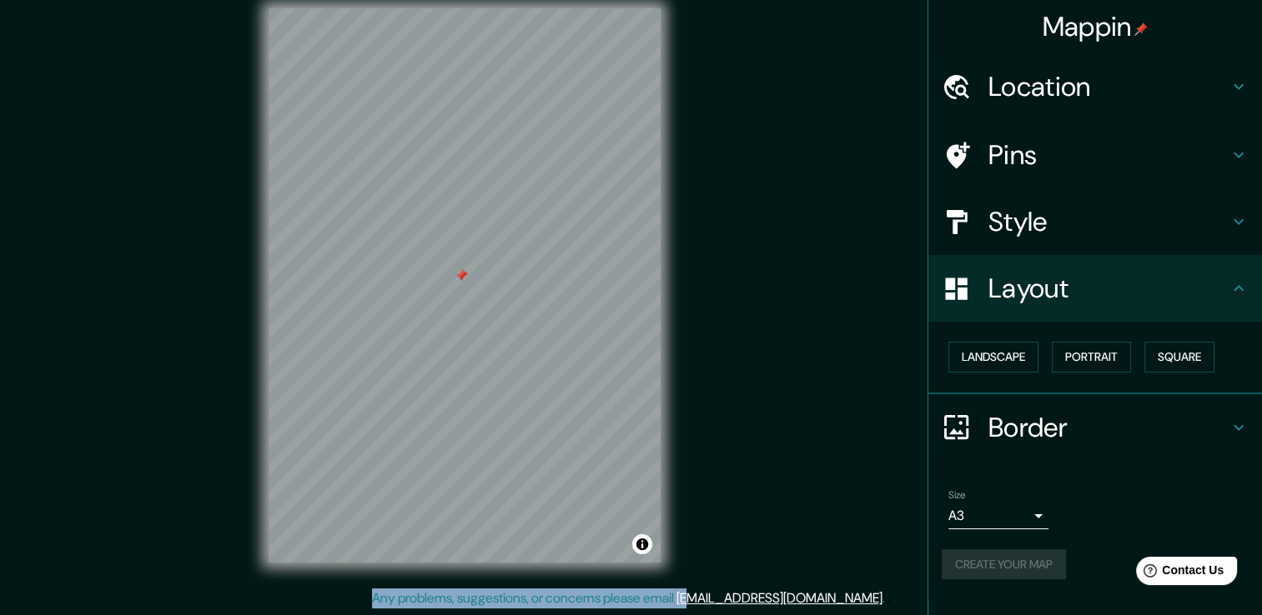
drag, startPoint x: 747, startPoint y: 533, endPoint x: 833, endPoint y: 218, distance: 325.9
click at [833, 218] on div "Mappin Location Calle Orizaba 83, 06700 Ciudad de México, México Pins Style Lay…" at bounding box center [631, 299] width 1262 height 634
drag, startPoint x: 833, startPoint y: 218, endPoint x: 775, endPoint y: 281, distance: 85.5
click at [798, 181] on div "Mappin Location Calle Orizaba 83, 06700 Ciudad de México, México Pins Style Lay…" at bounding box center [631, 299] width 1262 height 634
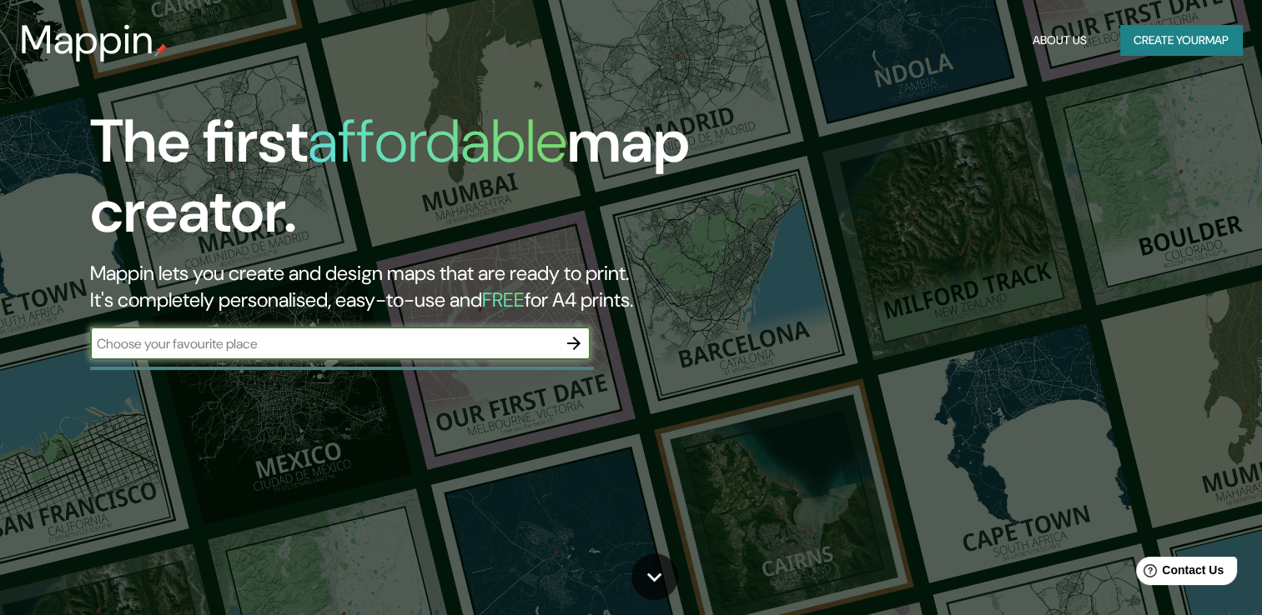
click at [1153, 34] on button "Create your map" at bounding box center [1181, 40] width 122 height 31
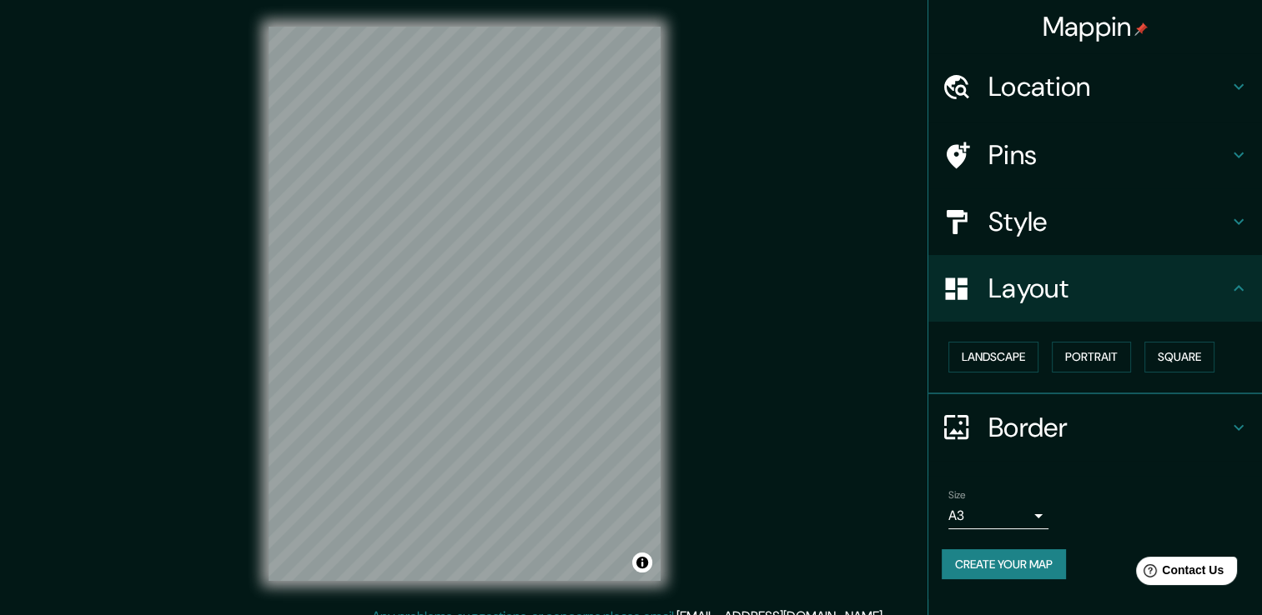
click at [1034, 87] on h4 "Location" at bounding box center [1108, 86] width 240 height 33
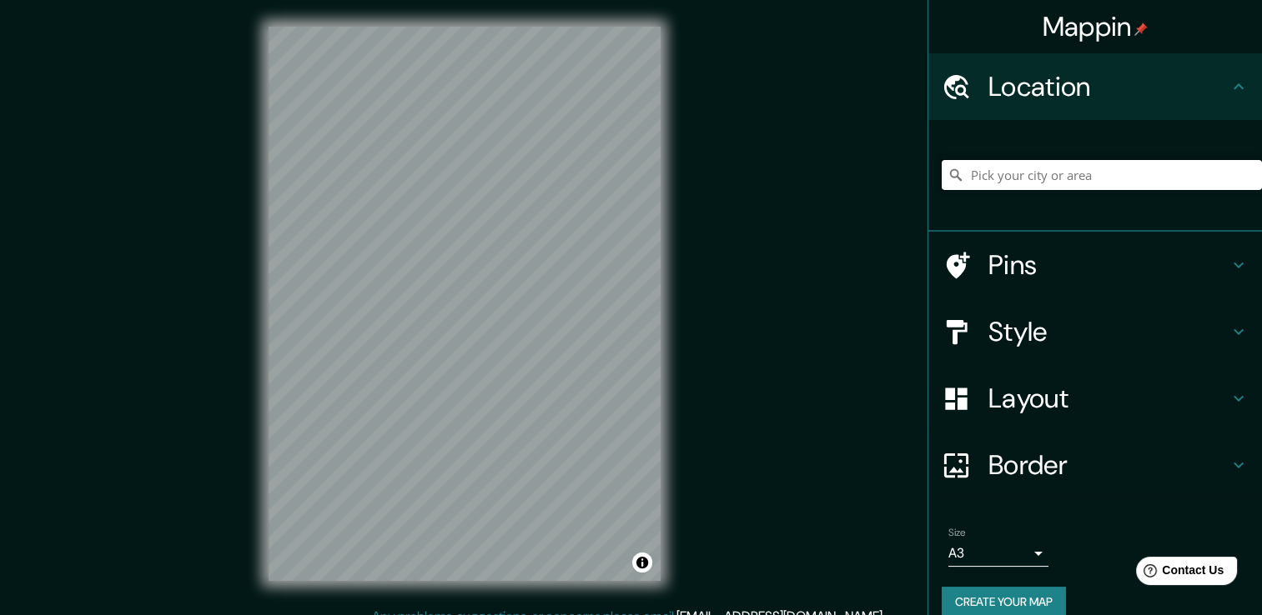
click at [1050, 173] on input "Pick your city or area" at bounding box center [1101, 175] width 320 height 30
paste input "[PERSON_NAME] 83"
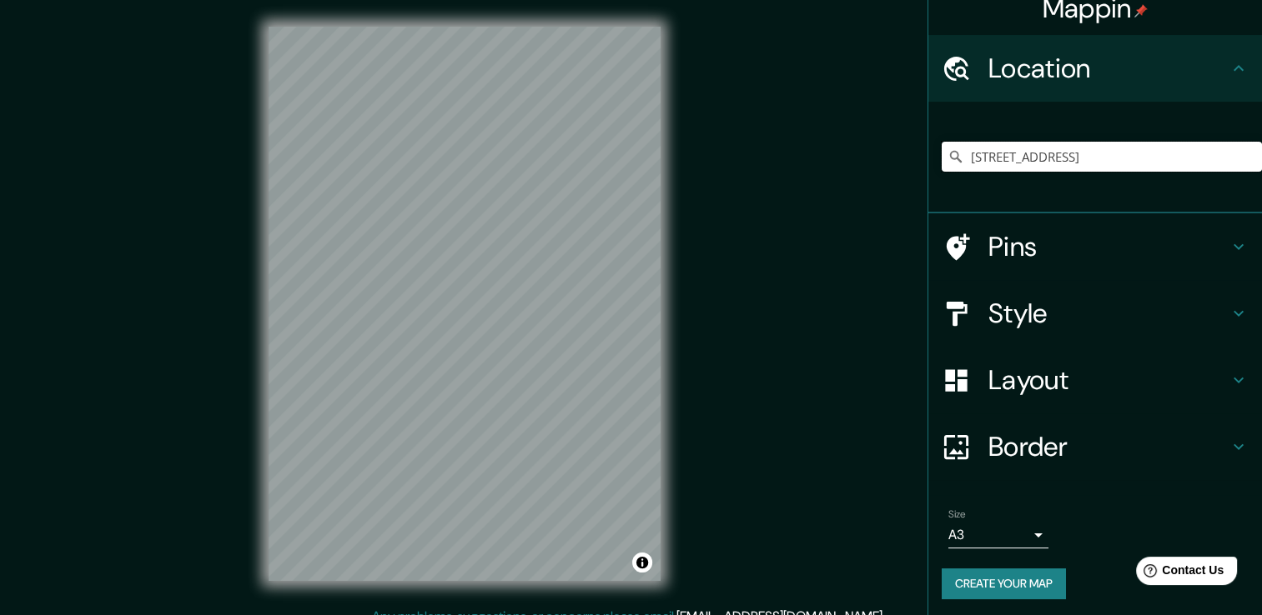
scroll to position [21, 0]
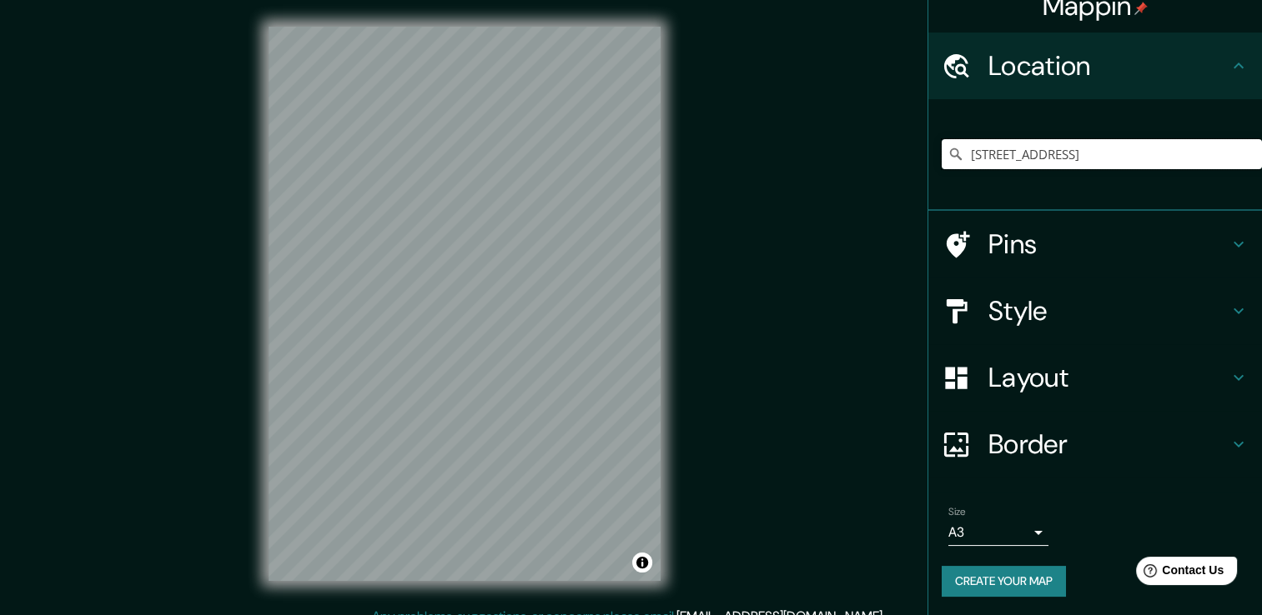
type input "[STREET_ADDRESS]"
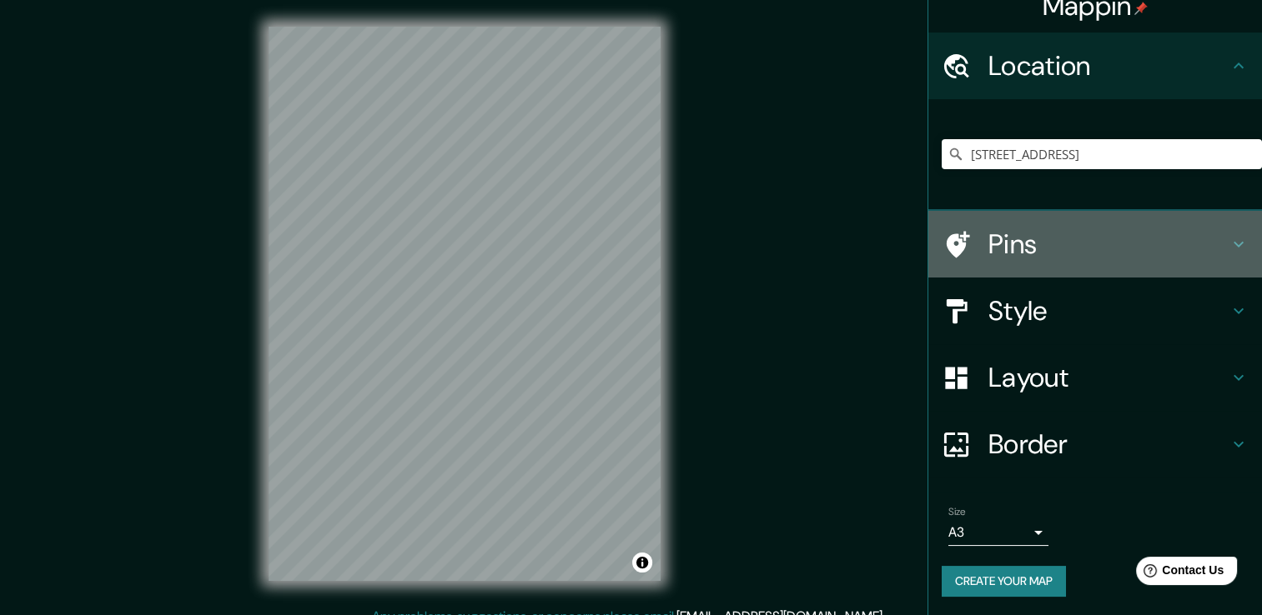
click at [1056, 253] on h4 "Pins" at bounding box center [1108, 244] width 240 height 33
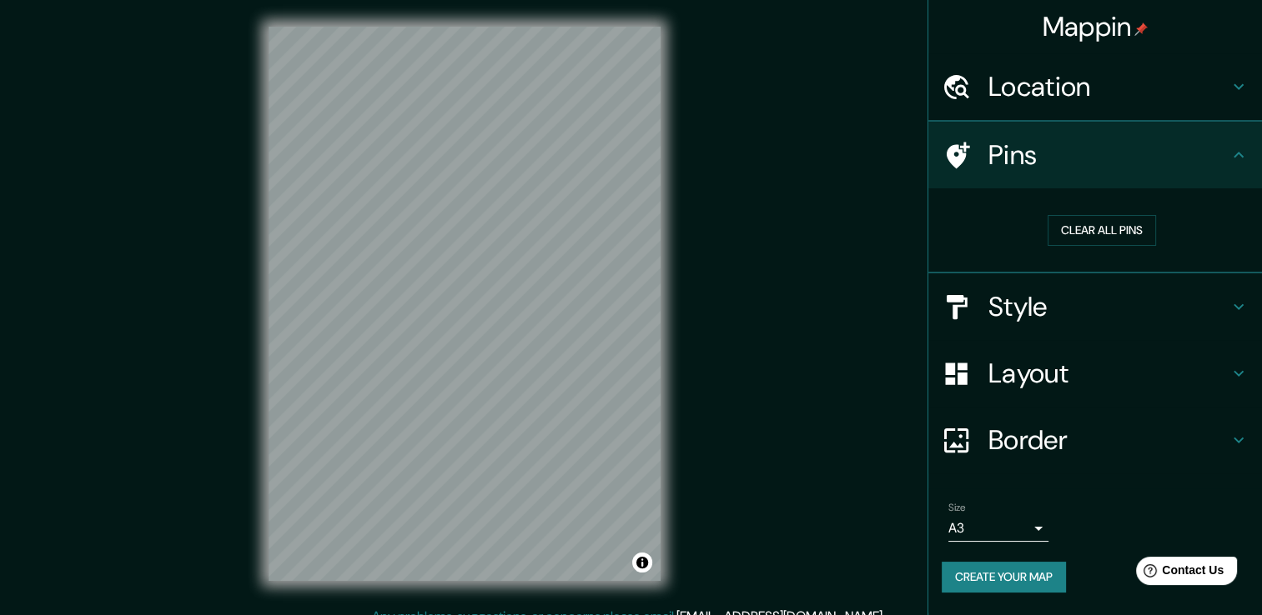
scroll to position [0, 0]
click at [1073, 222] on button "Clear all pins" at bounding box center [1101, 230] width 108 height 31
click at [984, 569] on button "Create your map" at bounding box center [1003, 578] width 124 height 31
